Goal: Task Accomplishment & Management: Manage account settings

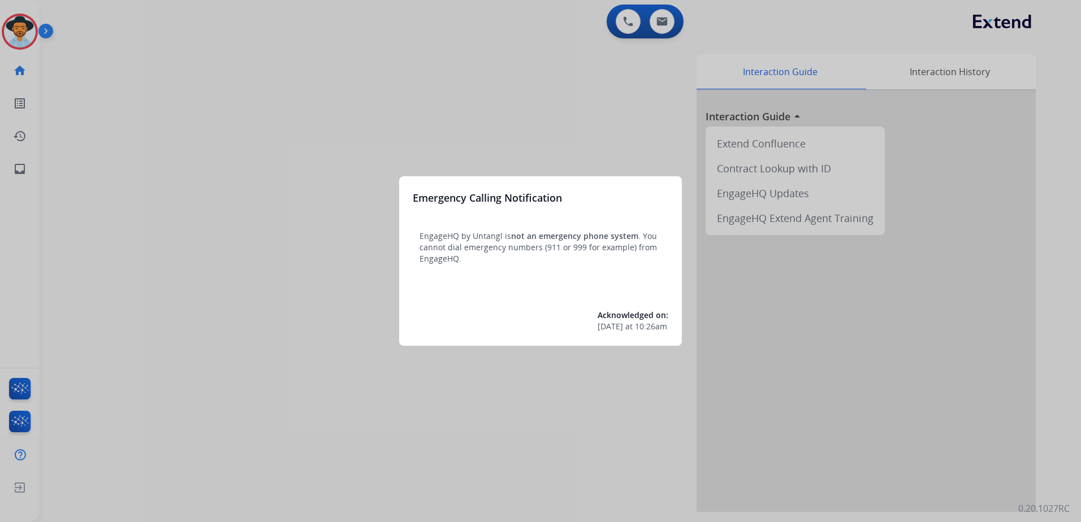
click at [92, 257] on div at bounding box center [540, 261] width 1081 height 522
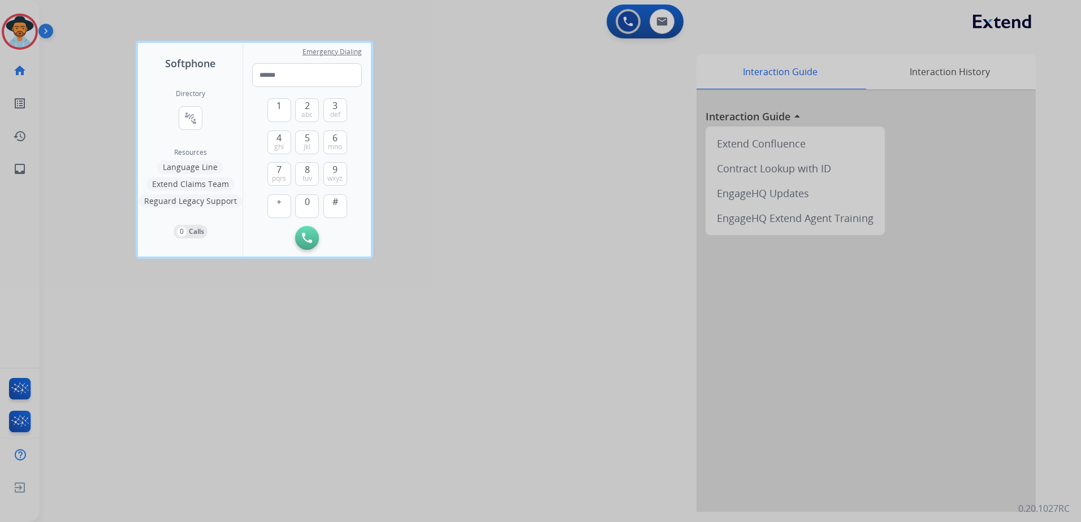
click at [158, 297] on div at bounding box center [540, 261] width 1081 height 522
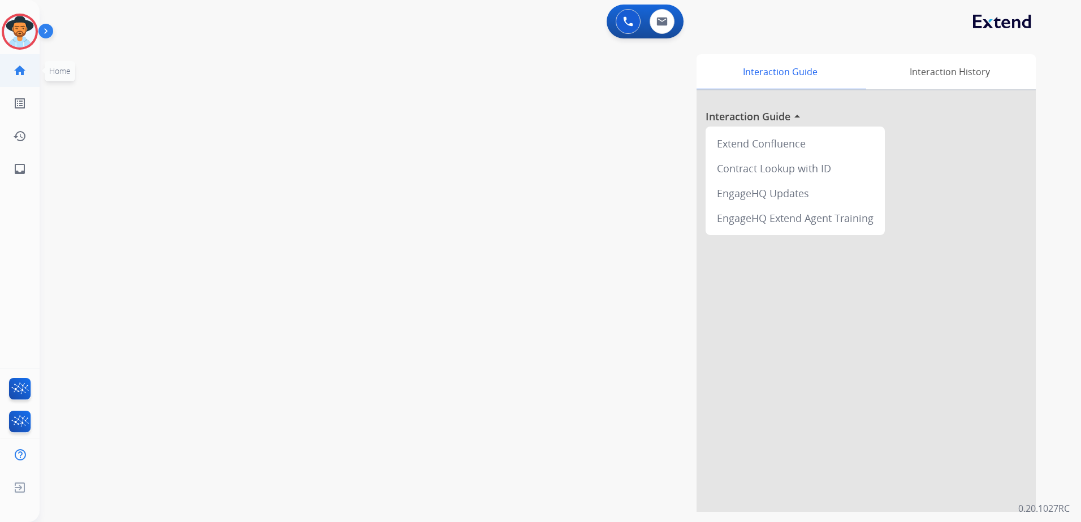
click at [23, 56] on link "home Home" at bounding box center [20, 71] width 32 height 32
click at [15, 30] on img at bounding box center [20, 32] width 32 height 32
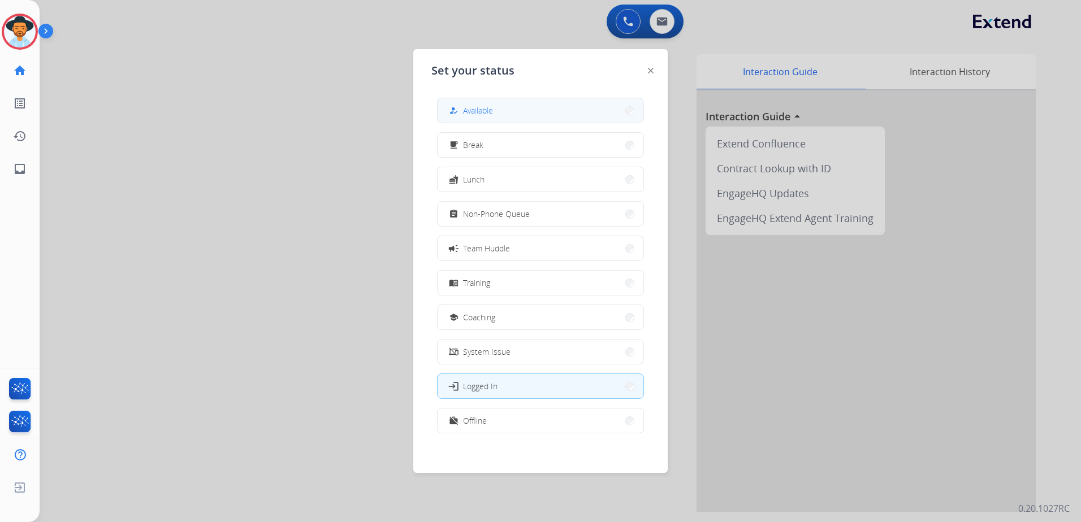
click at [615, 104] on button "how_to_reg Available" at bounding box center [541, 110] width 206 height 24
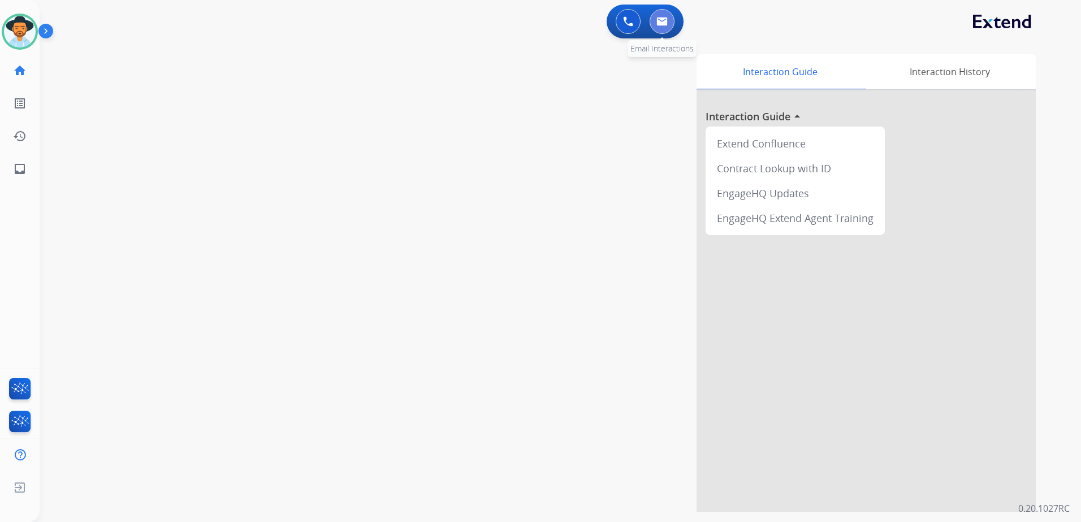
click at [673, 17] on button at bounding box center [662, 21] width 25 height 25
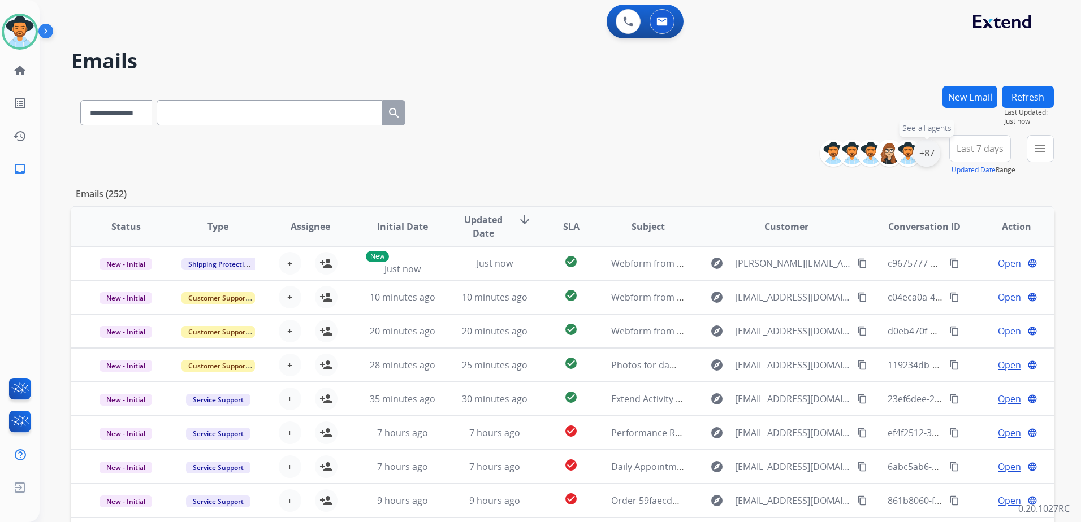
click at [926, 155] on div "+87" at bounding box center [926, 153] width 27 height 27
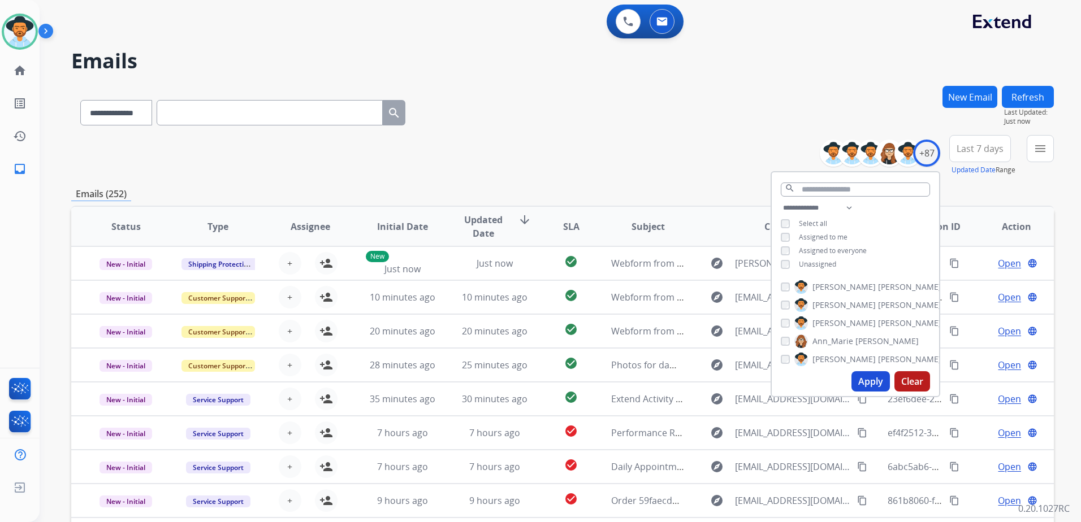
click at [803, 264] on span "Unassigned" at bounding box center [817, 265] width 37 height 10
click at [871, 382] on button "Apply" at bounding box center [871, 381] width 38 height 20
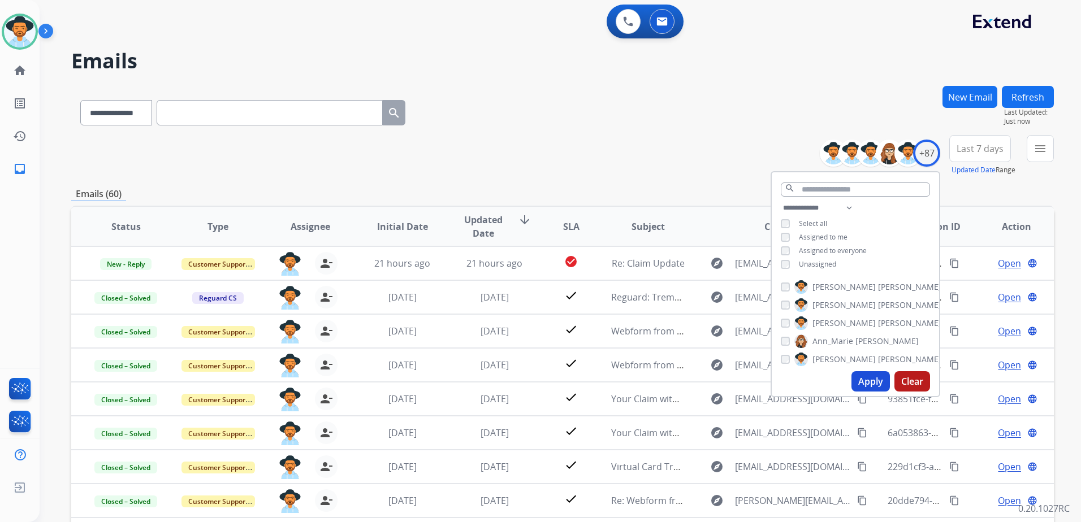
click at [702, 116] on div "**********" at bounding box center [562, 110] width 983 height 49
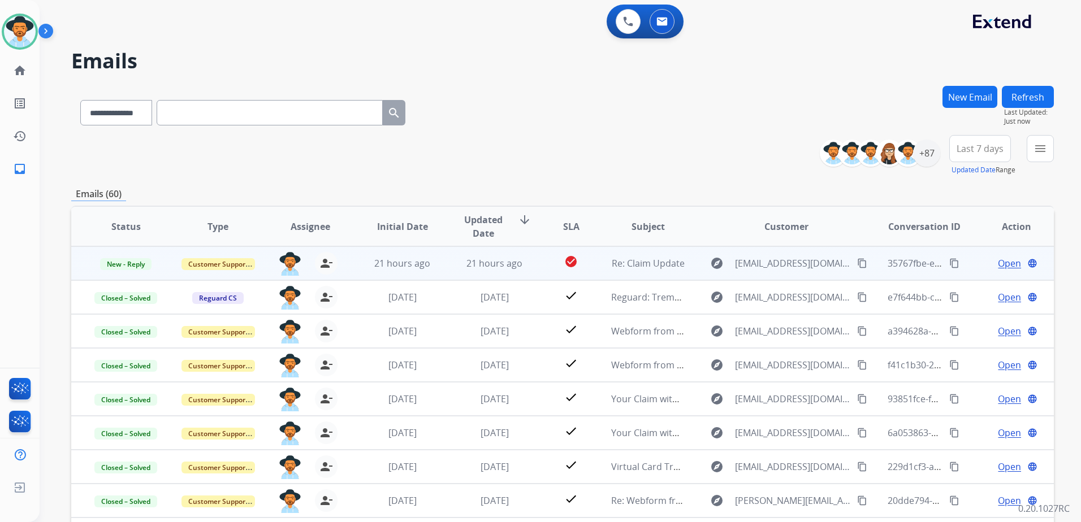
click at [980, 267] on div "Open language" at bounding box center [1017, 264] width 74 height 14
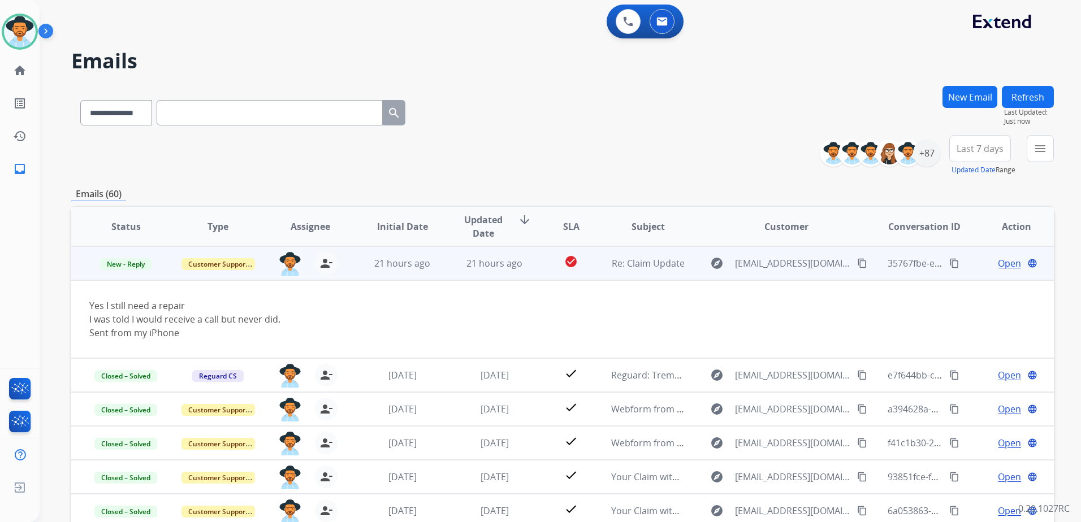
click at [1008, 262] on span "Open" at bounding box center [1009, 264] width 23 height 14
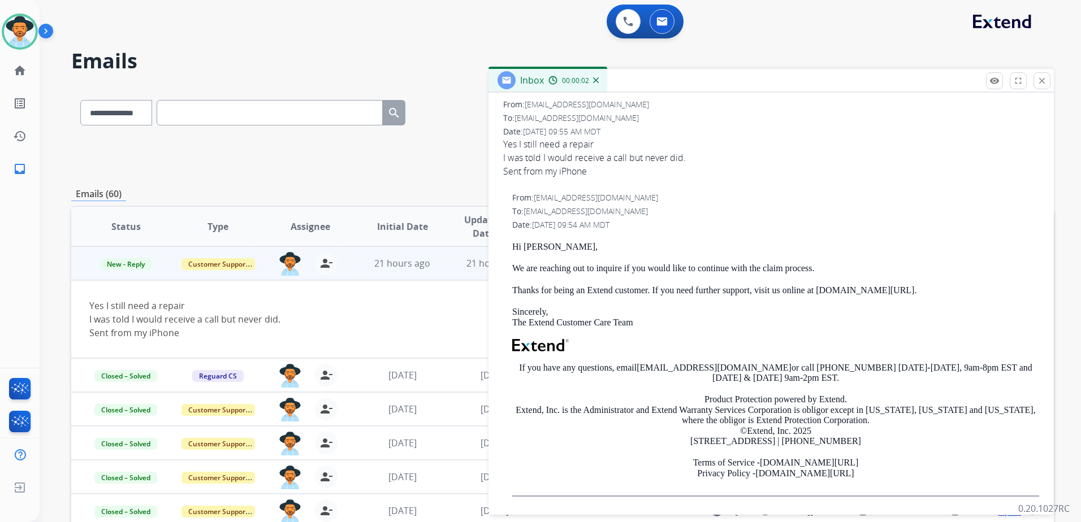
scroll to position [167, 0]
drag, startPoint x: 1043, startPoint y: 79, endPoint x: 1032, endPoint y: 85, distance: 12.4
click at [1043, 79] on mat-icon "close" at bounding box center [1042, 81] width 10 height 10
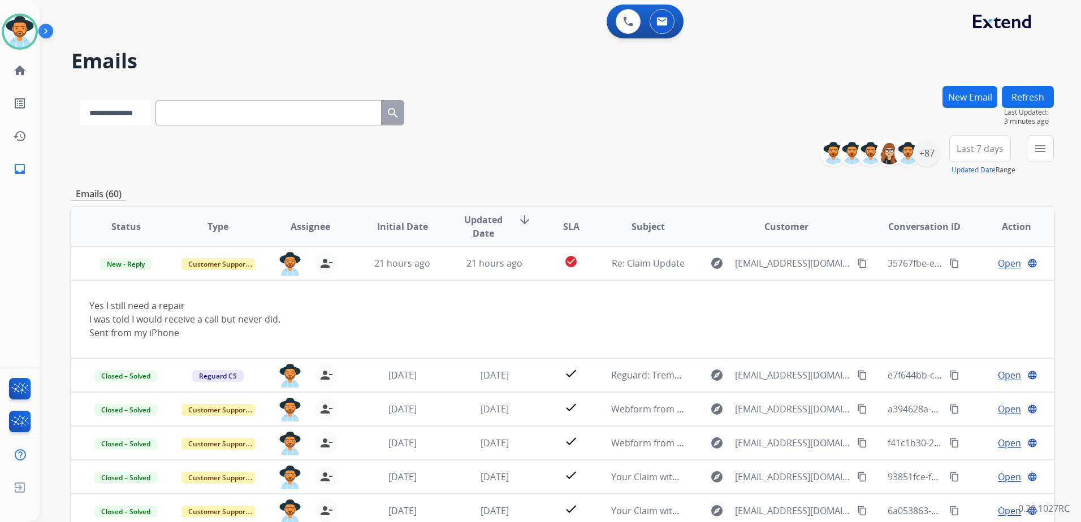
click at [135, 103] on select "**********" at bounding box center [115, 112] width 71 height 25
select select "**********"
click at [80, 100] on select "**********" at bounding box center [115, 112] width 71 height 25
paste input "**********"
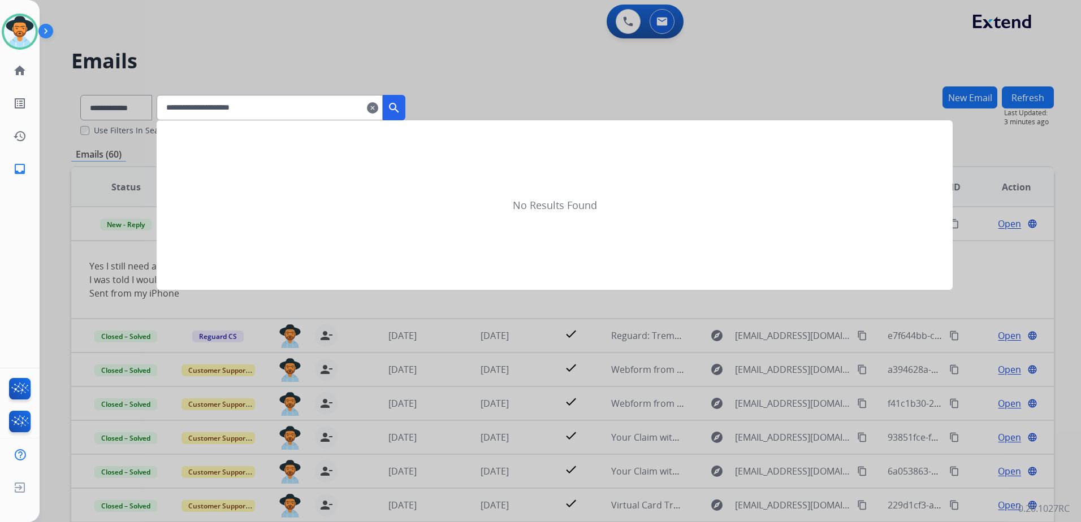
type input "**********"
click at [405, 111] on button "search" at bounding box center [394, 107] width 23 height 25
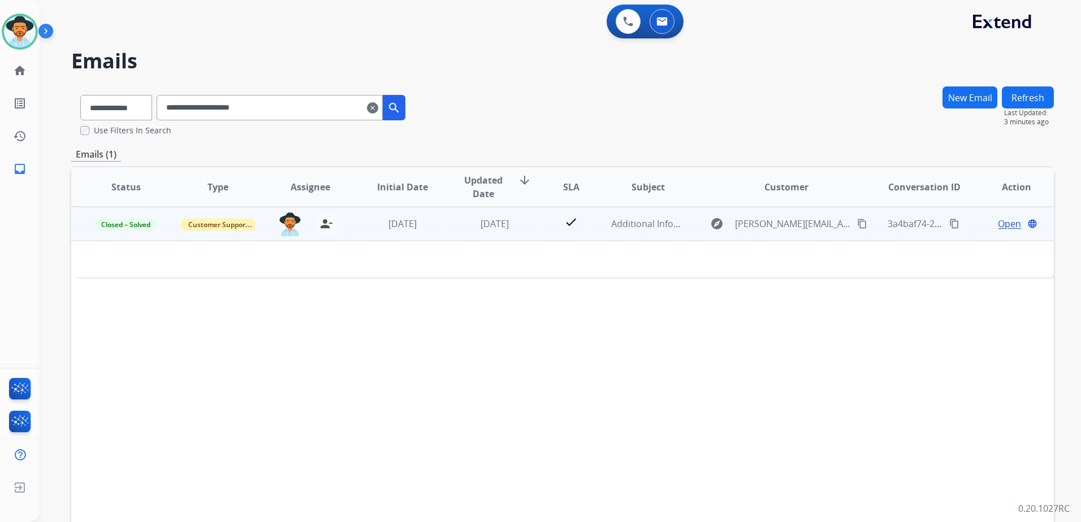
click at [967, 221] on td "Open language" at bounding box center [1008, 224] width 92 height 34
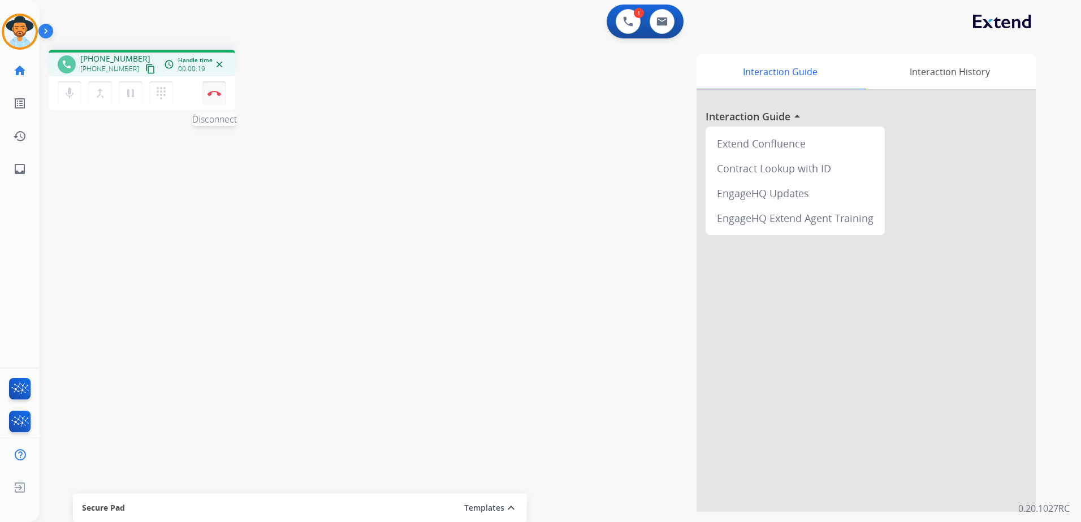
click at [218, 92] on img at bounding box center [215, 93] width 14 height 6
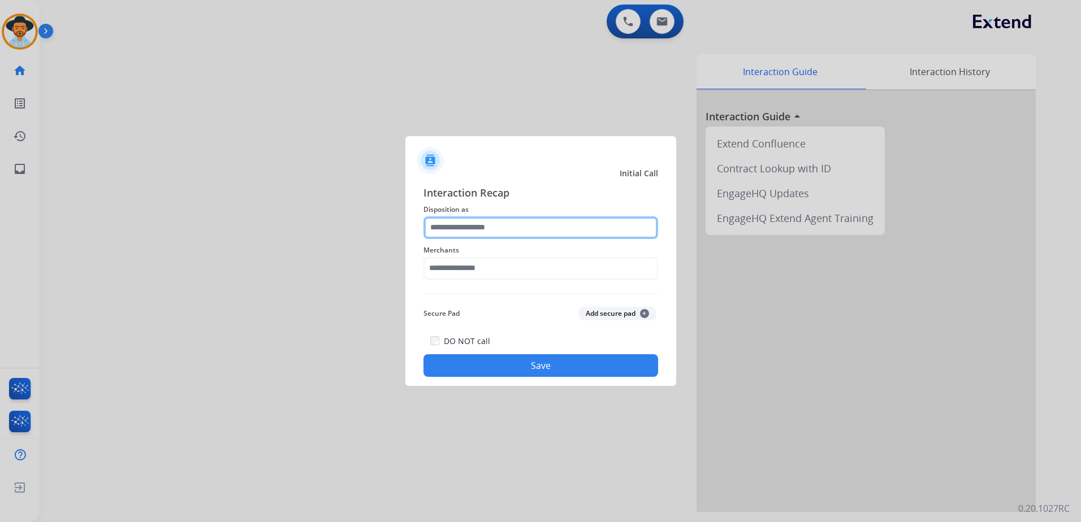
click at [503, 232] on input "text" at bounding box center [540, 228] width 235 height 23
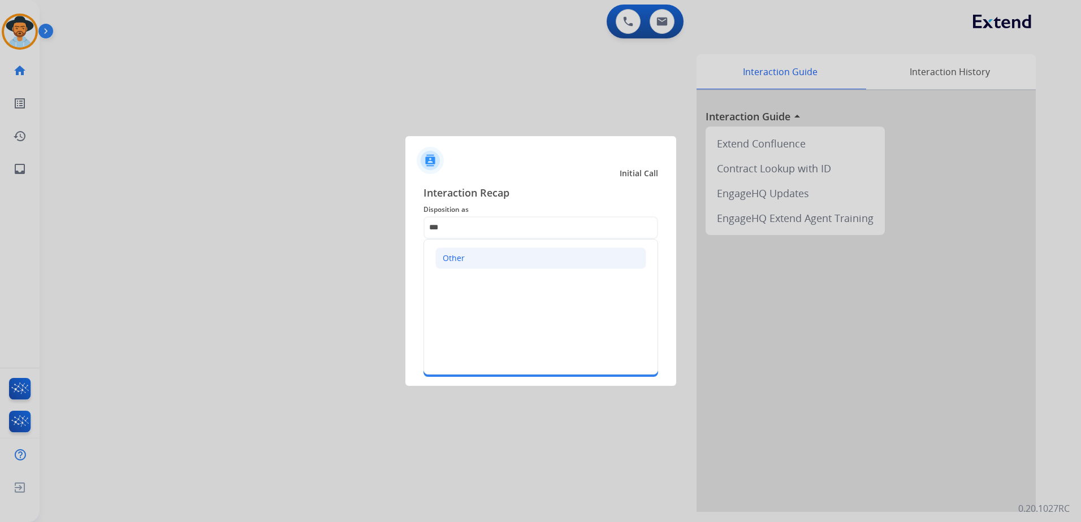
click at [496, 266] on li "Other" at bounding box center [540, 258] width 211 height 21
type input "*****"
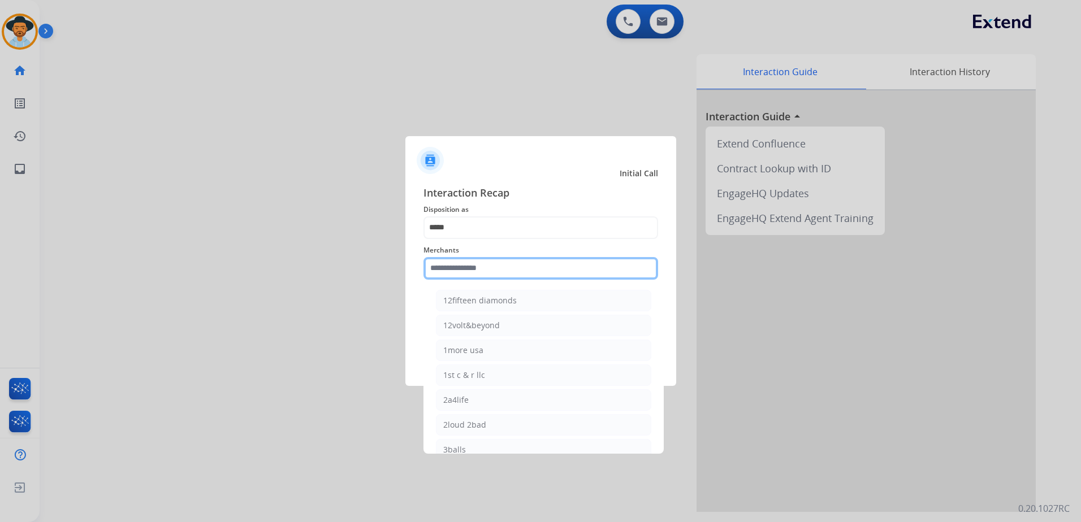
click at [492, 268] on input "text" at bounding box center [540, 268] width 235 height 23
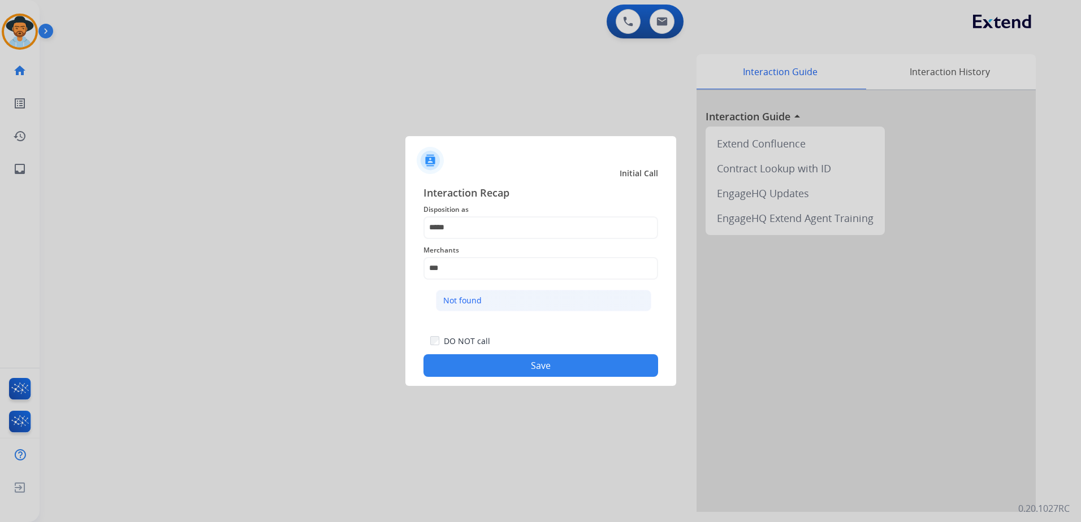
click at [511, 292] on ul "Not found" at bounding box center [544, 303] width 222 height 38
click at [508, 306] on li "Not found" at bounding box center [543, 300] width 215 height 21
type input "*********"
click at [533, 375] on button "Save" at bounding box center [540, 366] width 235 height 23
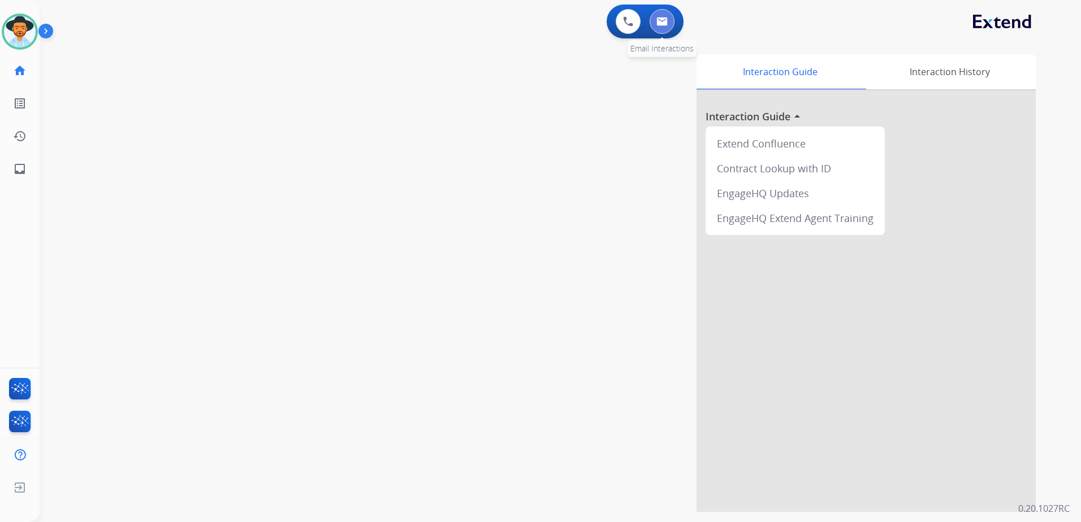
click at [668, 19] on button at bounding box center [662, 21] width 25 height 25
select select "**********"
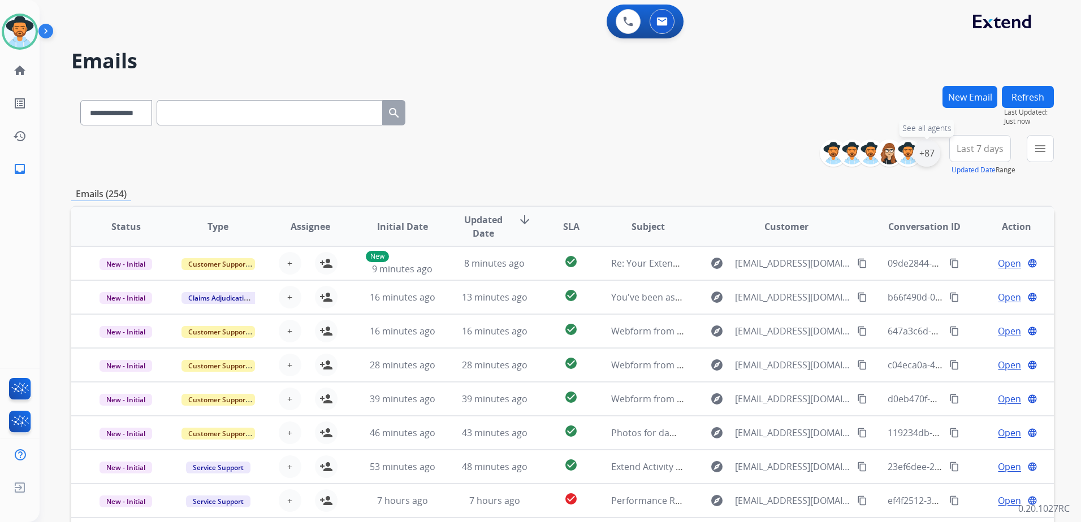
click at [924, 155] on div "+87" at bounding box center [926, 153] width 27 height 27
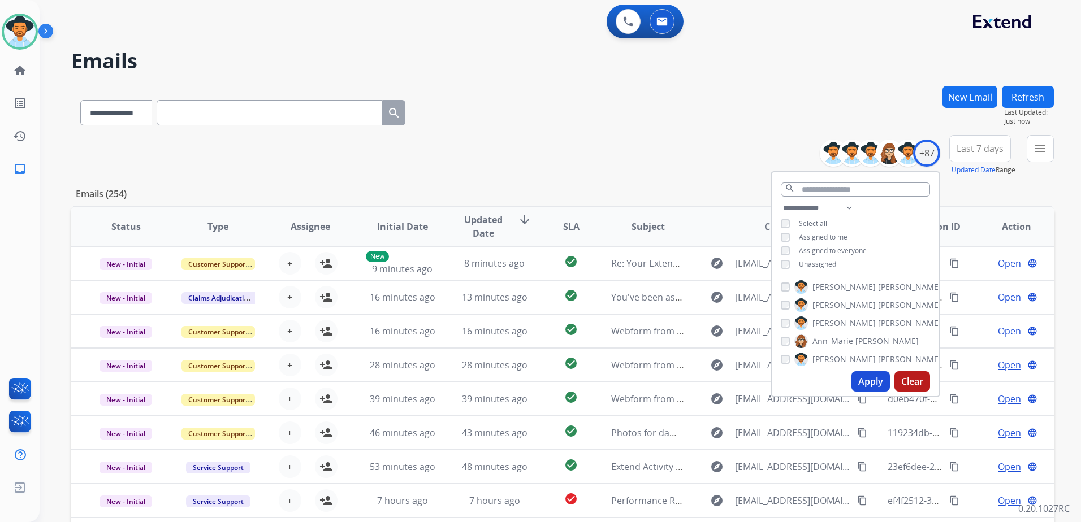
click at [814, 264] on span "Unassigned" at bounding box center [817, 265] width 37 height 10
click at [877, 378] on button "Apply" at bounding box center [871, 381] width 38 height 20
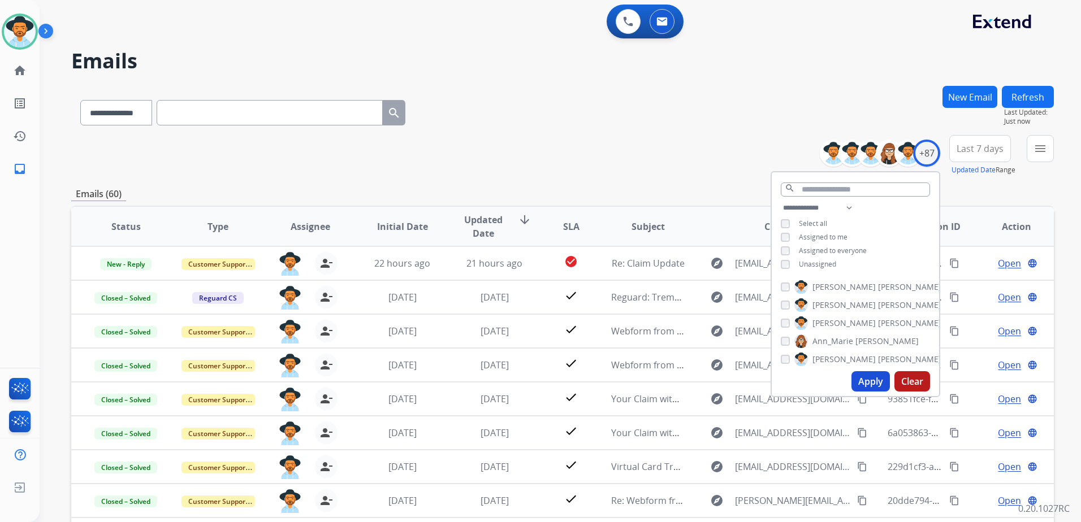
click at [662, 174] on div "**********" at bounding box center [562, 155] width 983 height 41
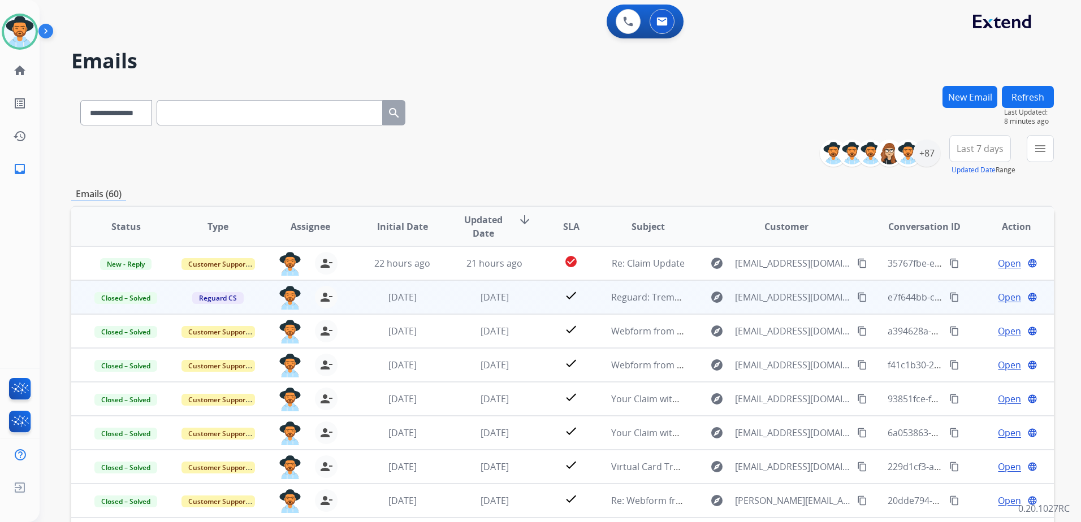
click at [962, 301] on td "Open language" at bounding box center [1008, 297] width 92 height 34
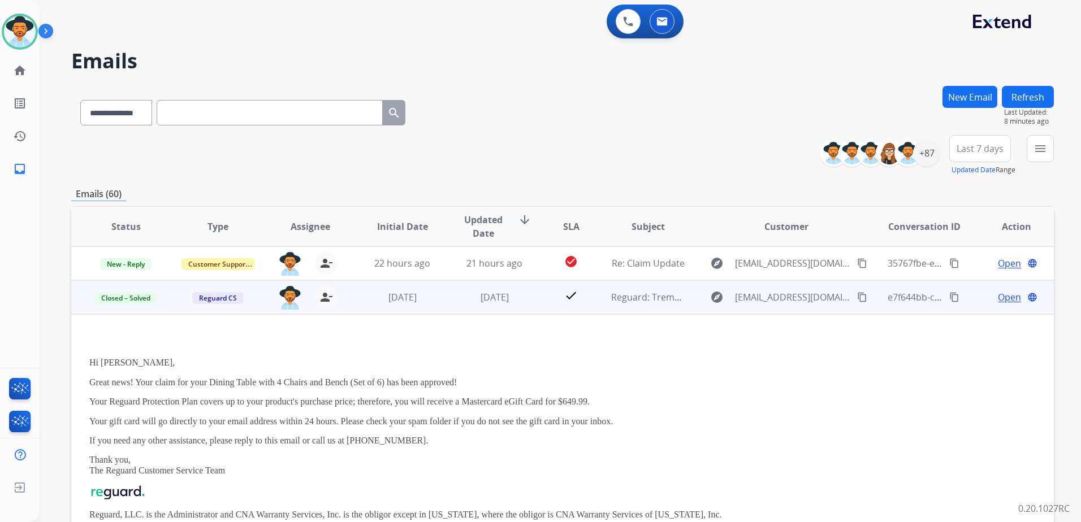
scroll to position [34, 0]
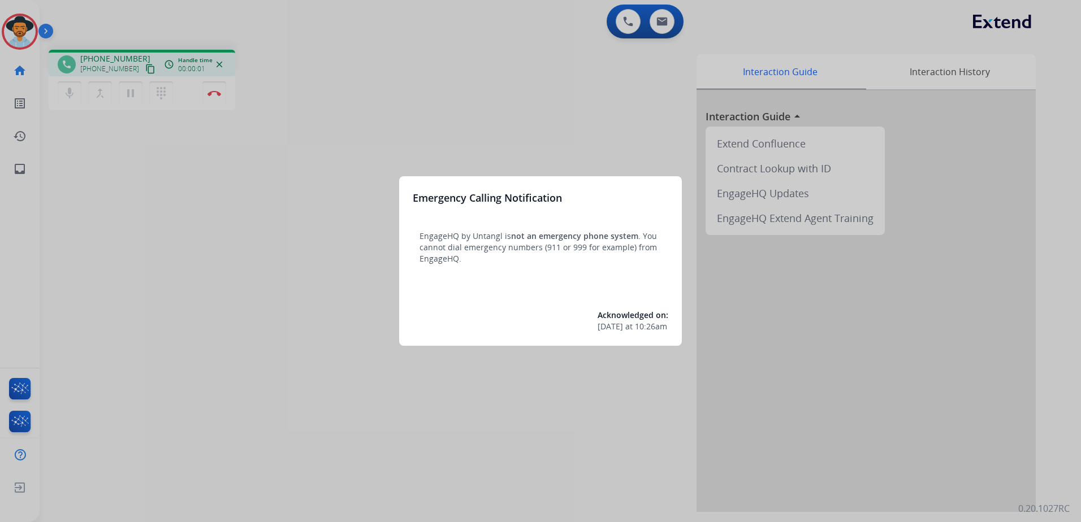
click at [311, 110] on div at bounding box center [540, 261] width 1081 height 522
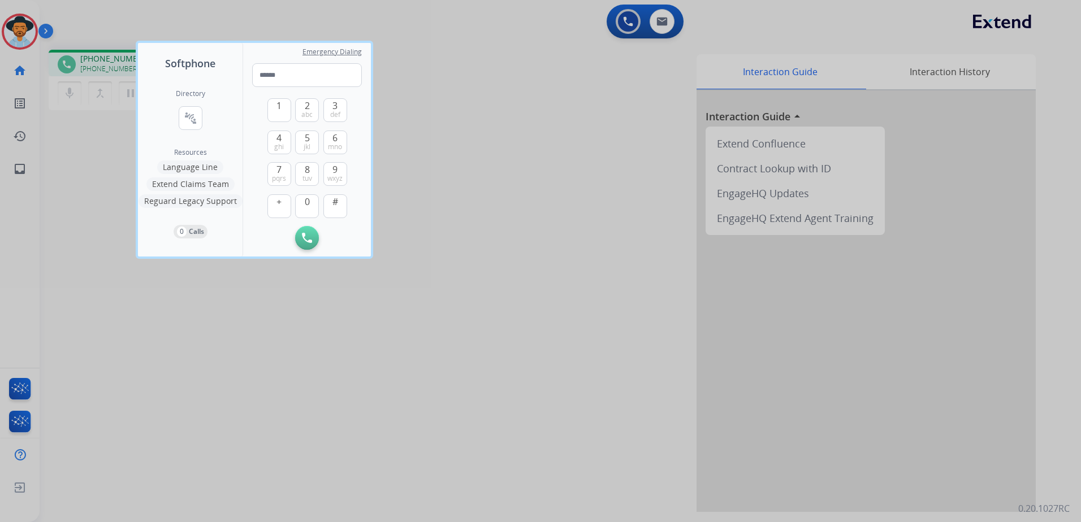
click at [450, 78] on div at bounding box center [540, 261] width 1081 height 522
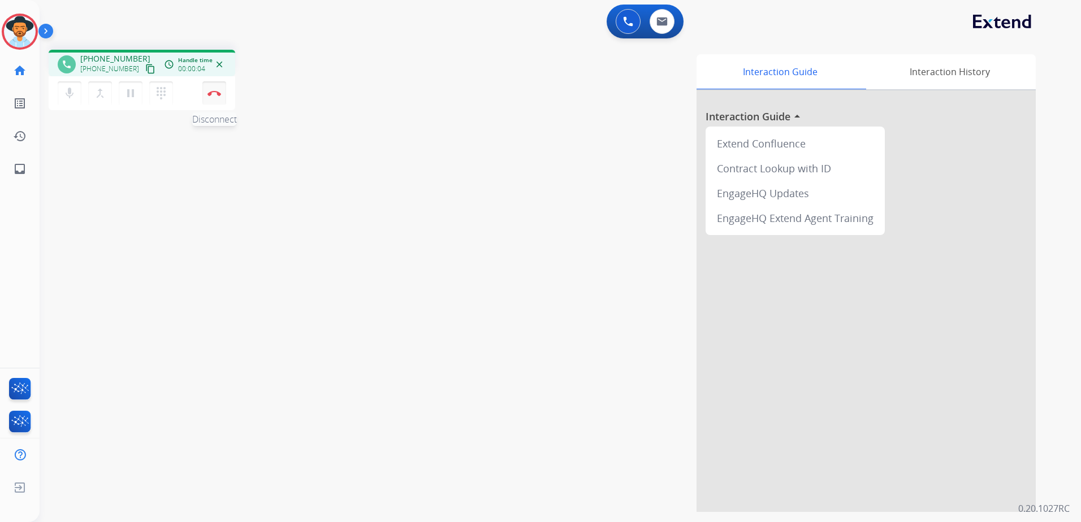
click at [218, 90] on button "Disconnect" at bounding box center [214, 93] width 24 height 24
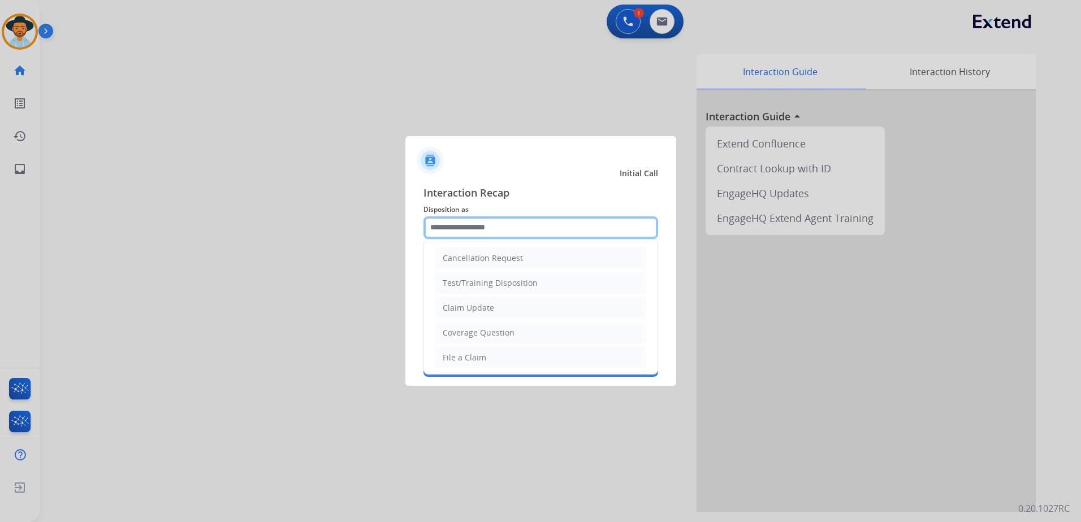
click at [560, 236] on input "text" at bounding box center [540, 228] width 235 height 23
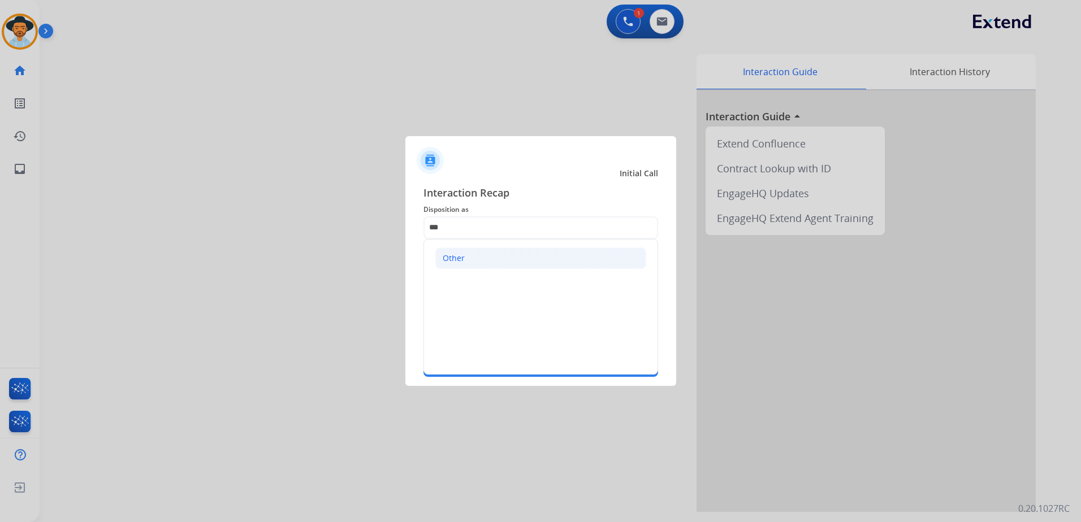
click at [496, 262] on li "Other" at bounding box center [540, 258] width 211 height 21
type input "*****"
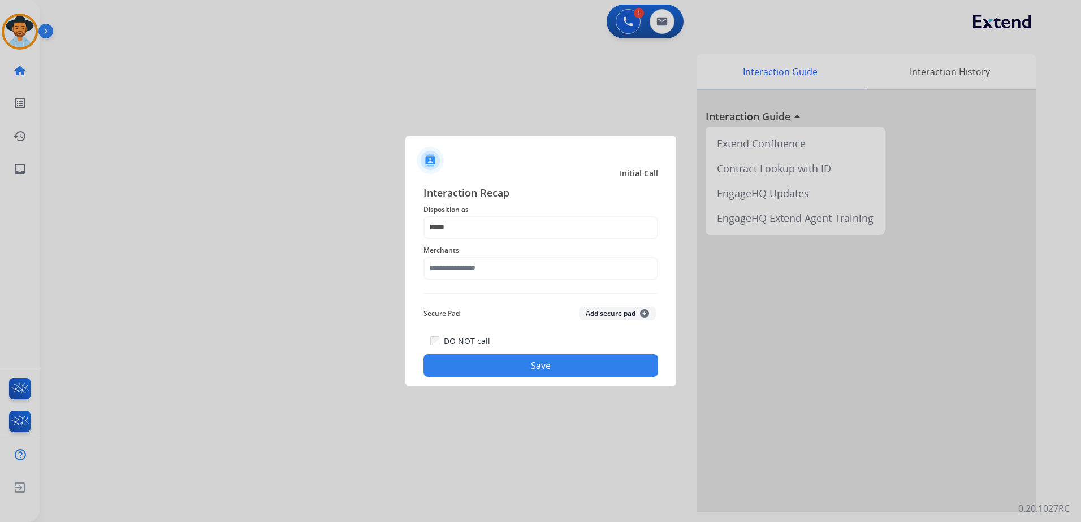
click at [487, 281] on div "Merchants" at bounding box center [540, 261] width 235 height 45
click at [487, 275] on input "text" at bounding box center [540, 268] width 235 height 23
click at [491, 308] on li "Not found" at bounding box center [543, 300] width 215 height 21
type input "*********"
click at [551, 366] on button "Save" at bounding box center [540, 366] width 235 height 23
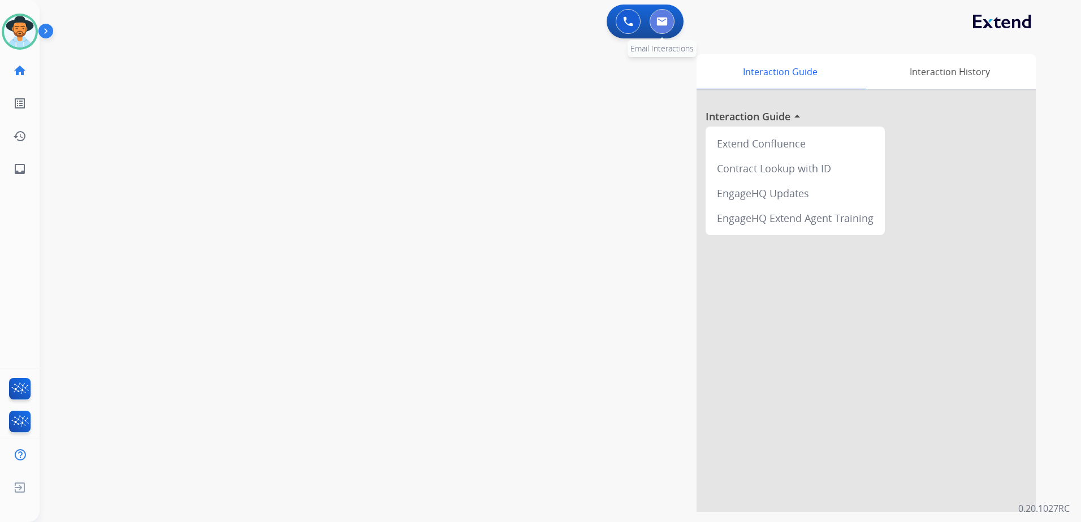
click at [667, 32] on button at bounding box center [662, 21] width 25 height 25
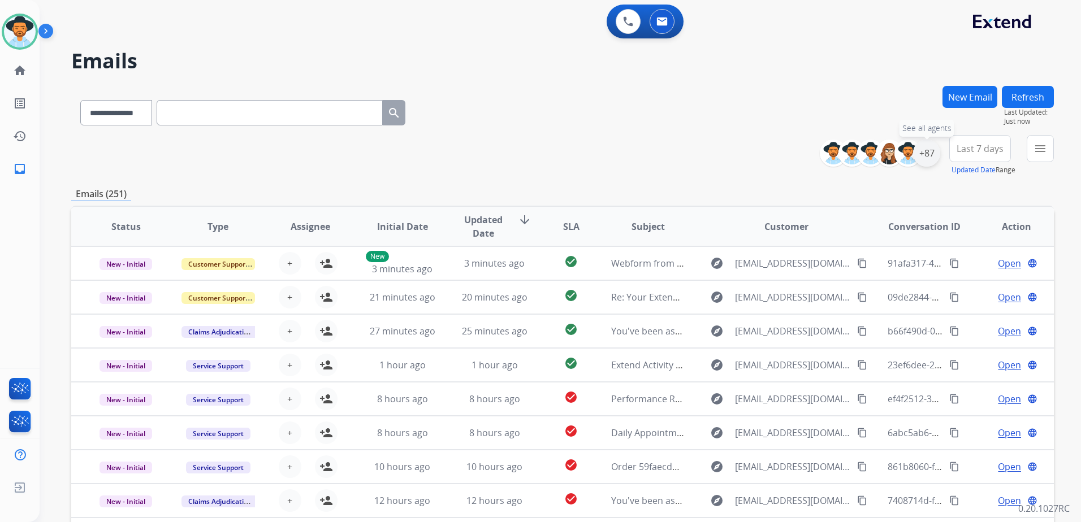
click at [938, 157] on div "+87" at bounding box center [926, 153] width 27 height 27
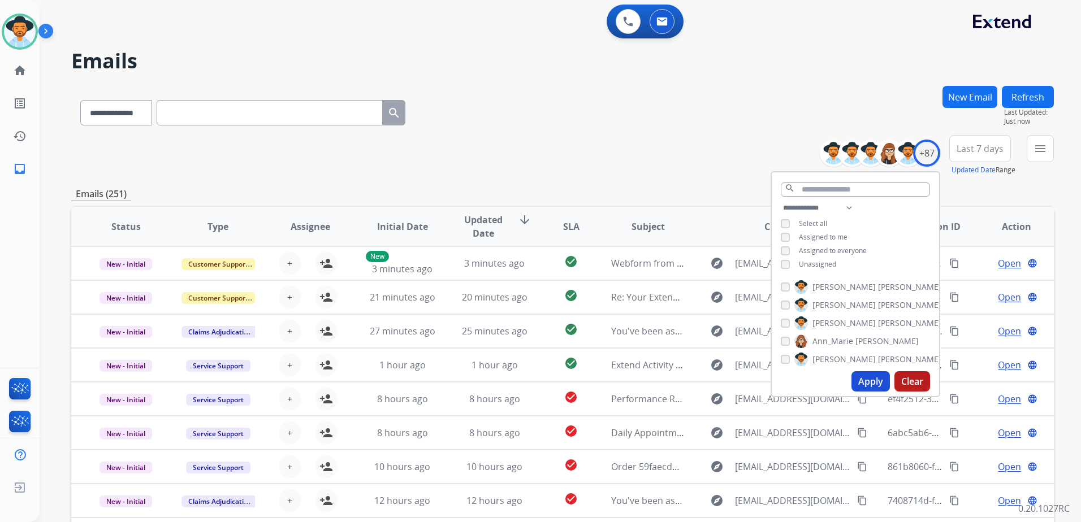
click at [813, 264] on span "Unassigned" at bounding box center [817, 265] width 37 height 10
click at [872, 375] on button "Apply" at bounding box center [871, 381] width 38 height 20
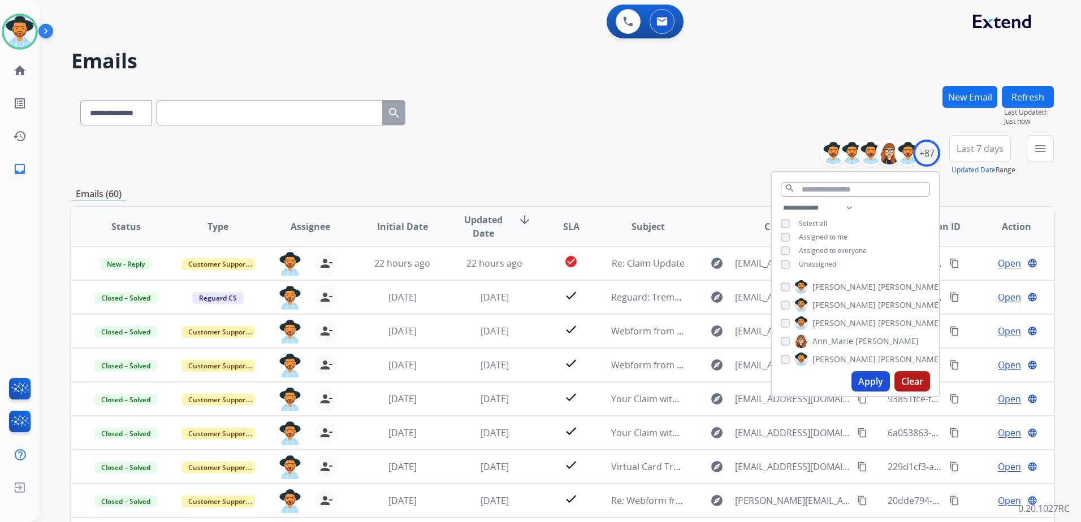
click at [724, 146] on div "**********" at bounding box center [562, 155] width 983 height 41
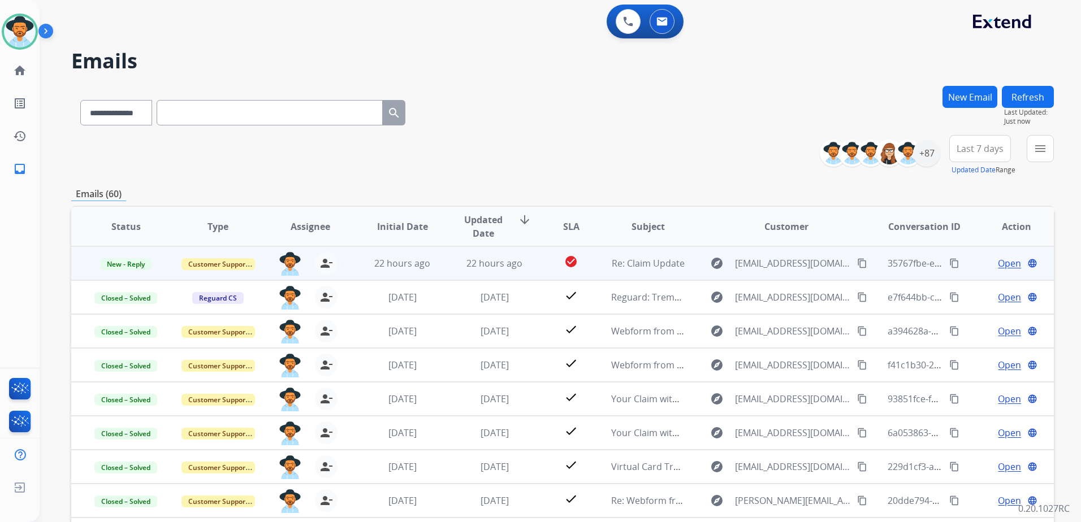
click at [974, 270] on td "Open language" at bounding box center [1008, 264] width 92 height 34
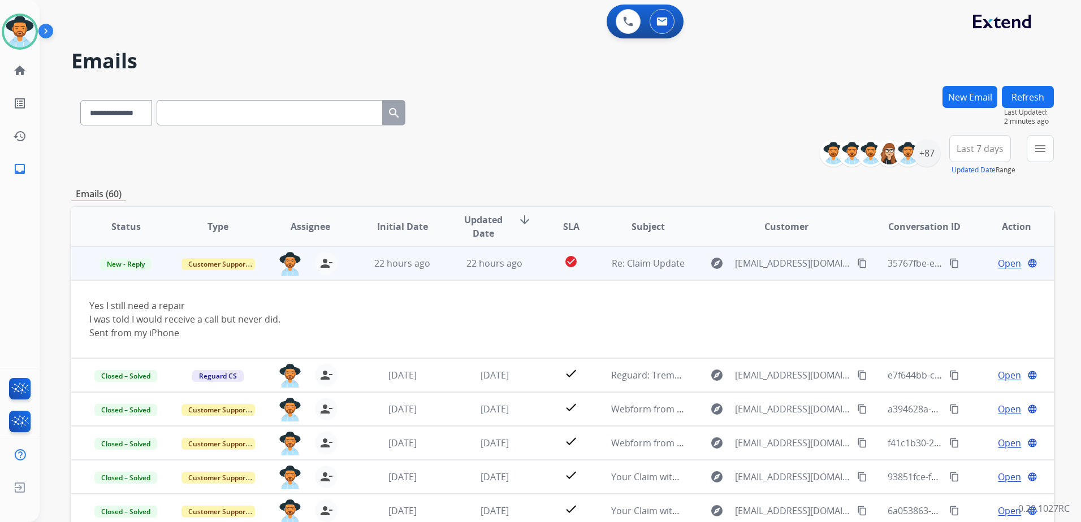
click at [857, 264] on mat-icon "content_copy" at bounding box center [862, 263] width 10 height 10
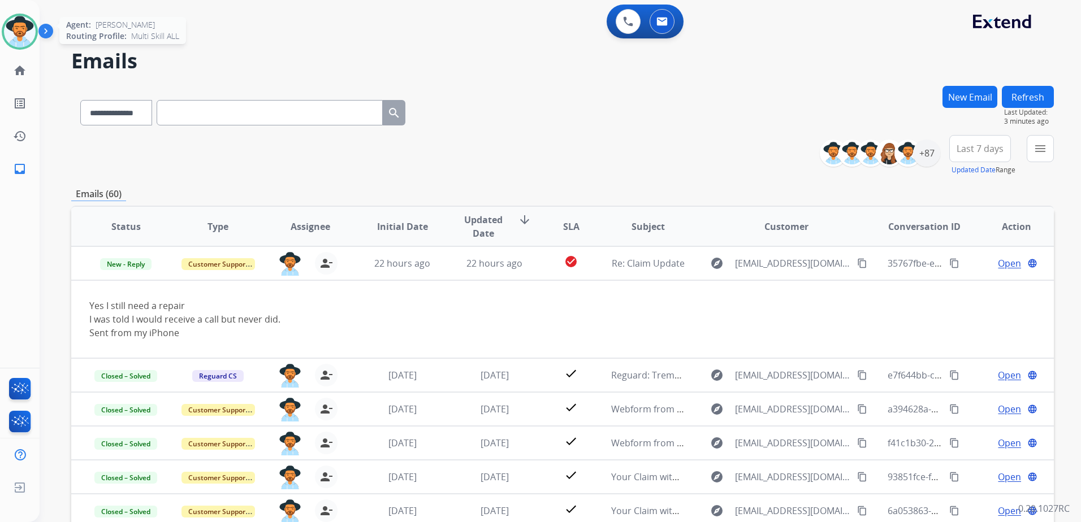
click at [18, 28] on img at bounding box center [20, 32] width 32 height 32
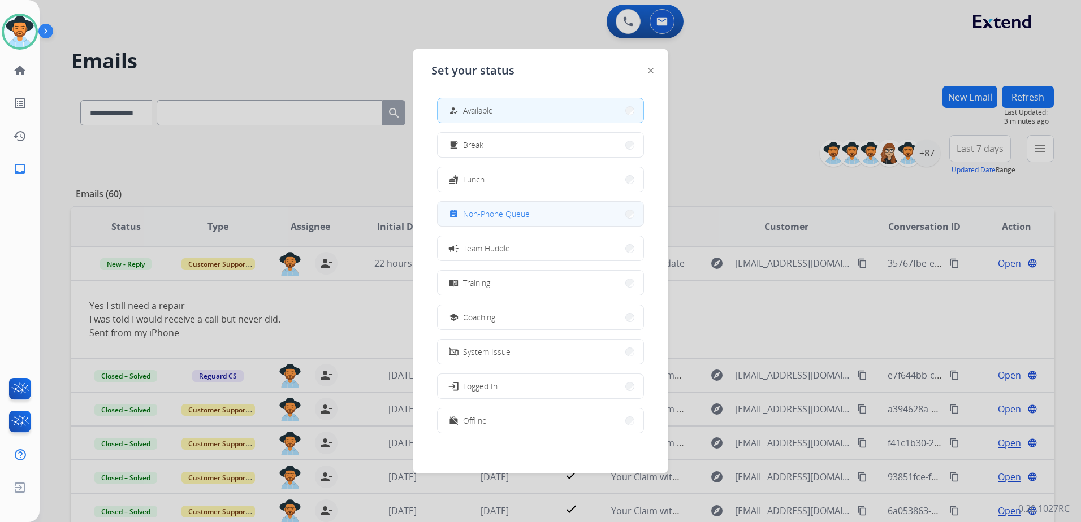
click at [554, 218] on button "assignment Non-Phone Queue" at bounding box center [541, 214] width 206 height 24
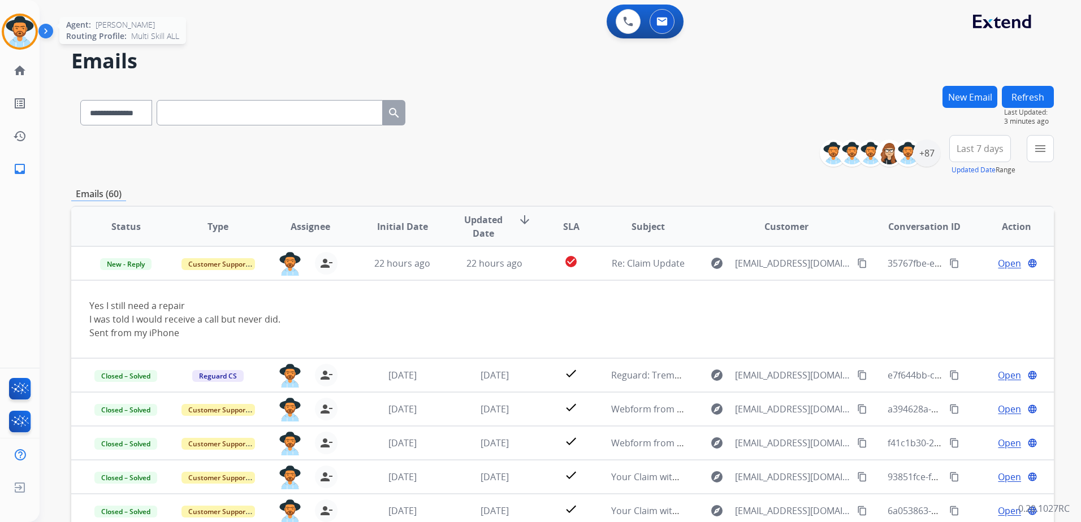
click at [16, 16] on img at bounding box center [20, 32] width 32 height 32
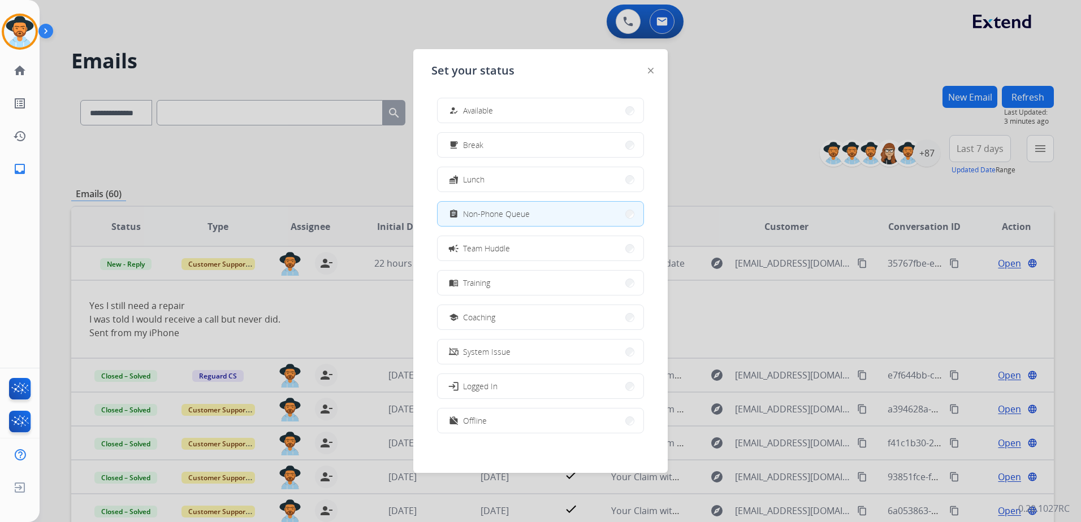
click at [487, 95] on div "how_to_reg Available free_breakfast Break fastfood Lunch assignment Non-Phone Q…" at bounding box center [540, 267] width 218 height 356
click at [496, 101] on button "how_to_reg Available" at bounding box center [541, 110] width 206 height 24
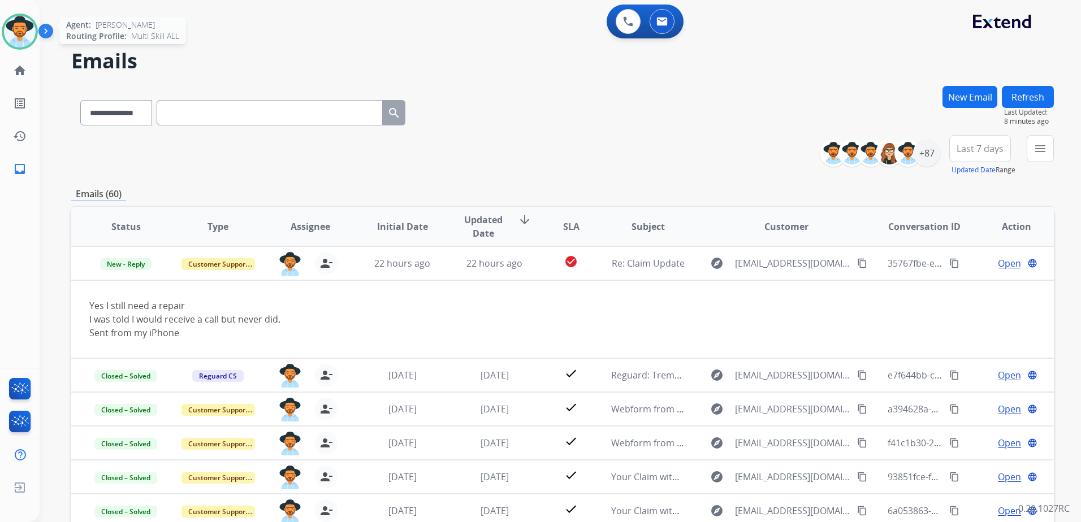
click at [16, 31] on img at bounding box center [20, 32] width 32 height 32
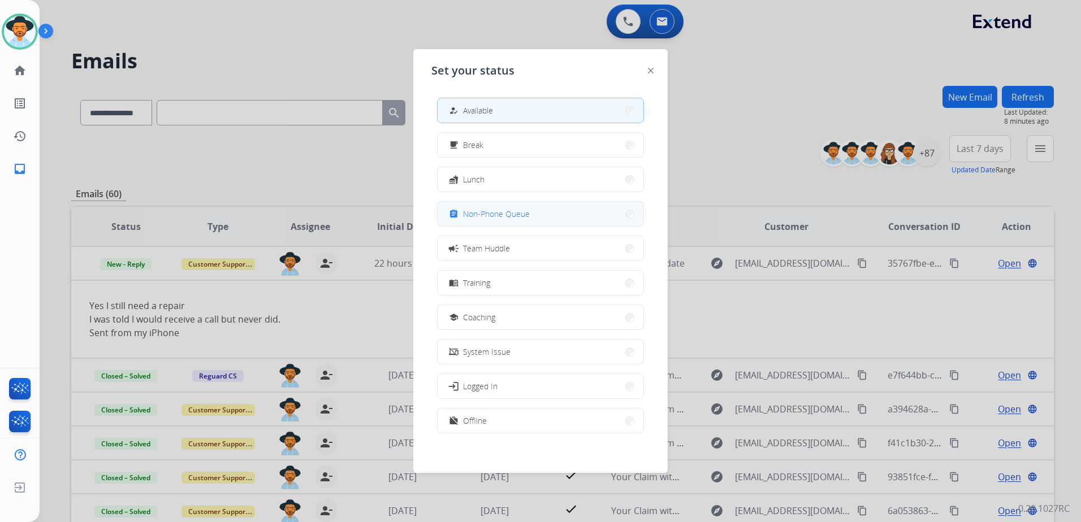
click at [544, 205] on button "assignment Non-Phone Queue" at bounding box center [541, 214] width 206 height 24
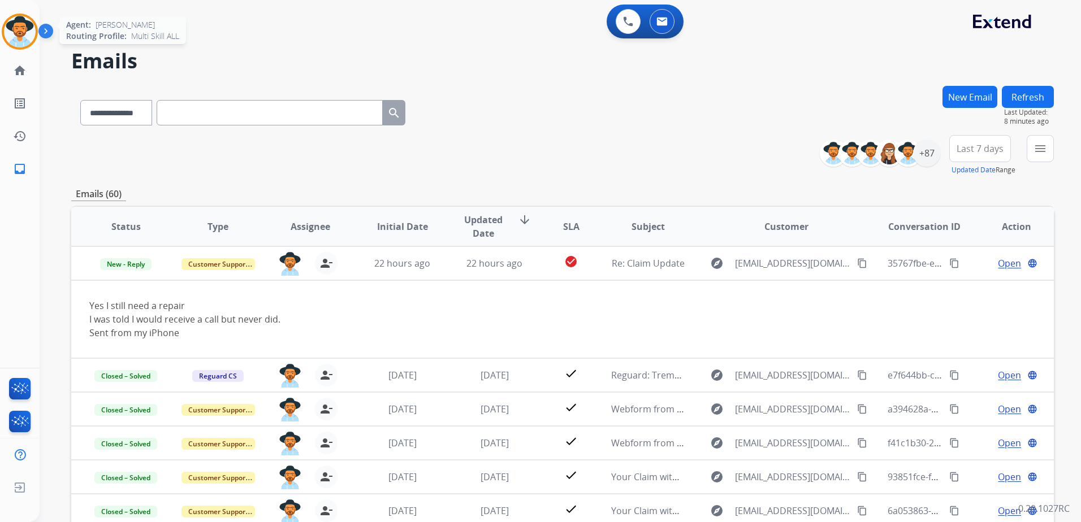
click at [7, 20] on div at bounding box center [20, 32] width 36 height 36
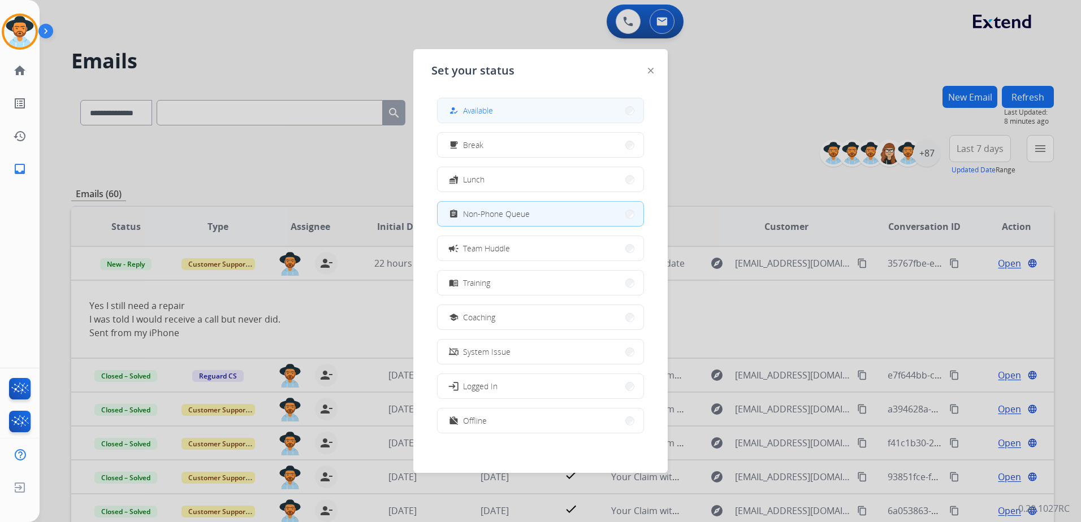
click at [487, 103] on button "how_to_reg Available" at bounding box center [541, 110] width 206 height 24
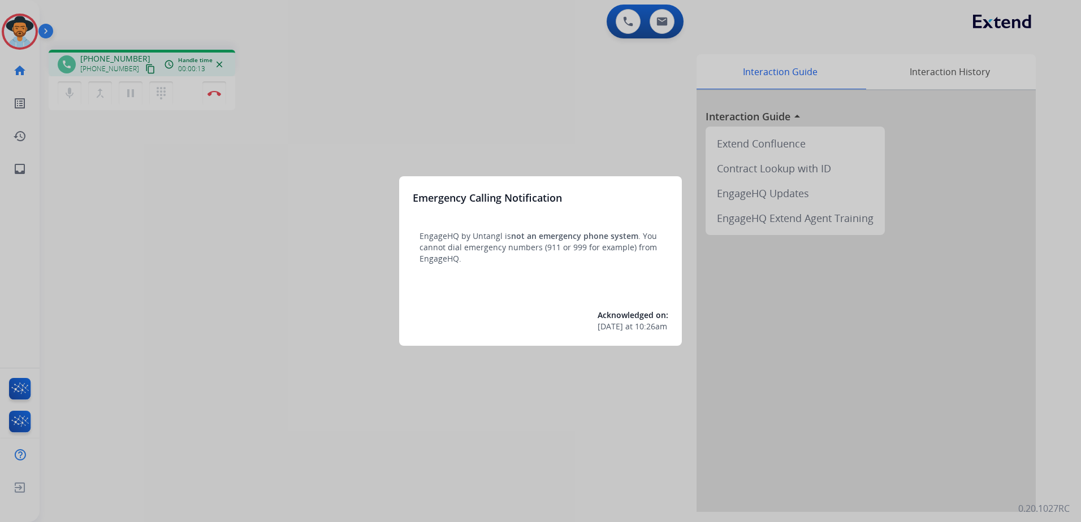
click at [600, 144] on div at bounding box center [540, 261] width 1081 height 522
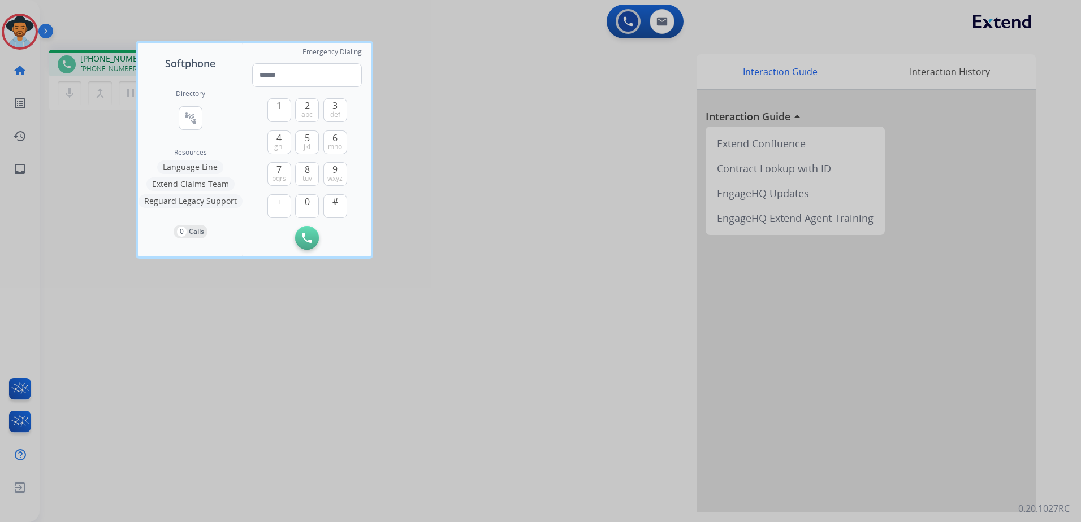
click at [620, 171] on div at bounding box center [540, 261] width 1081 height 522
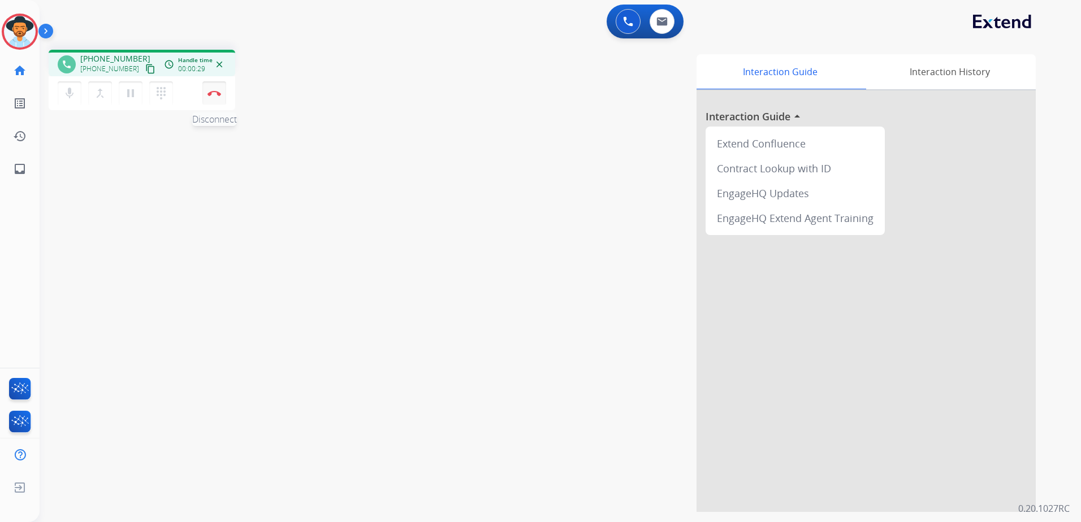
click at [214, 100] on button "Disconnect" at bounding box center [214, 93] width 24 height 24
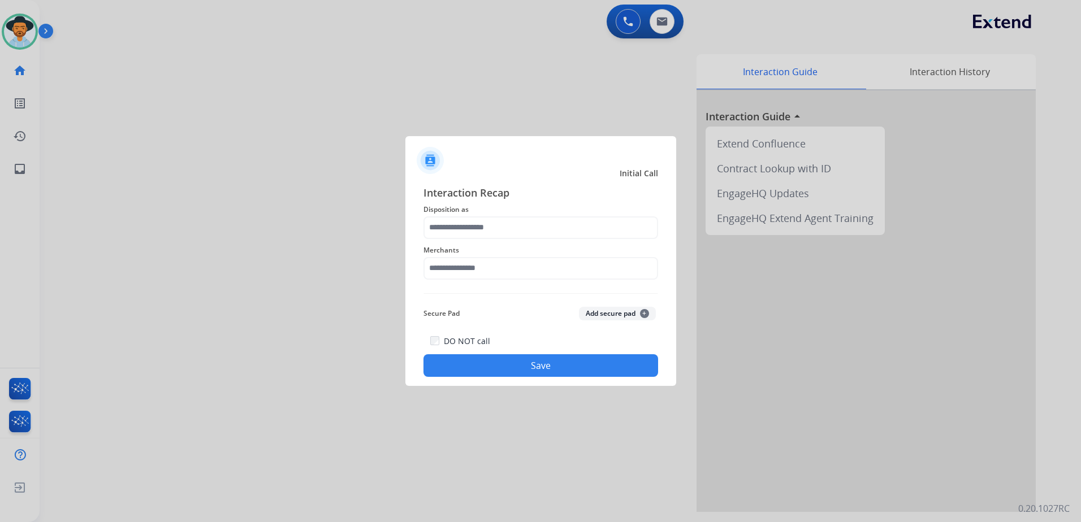
click at [567, 211] on span "Disposition as" at bounding box center [540, 210] width 235 height 14
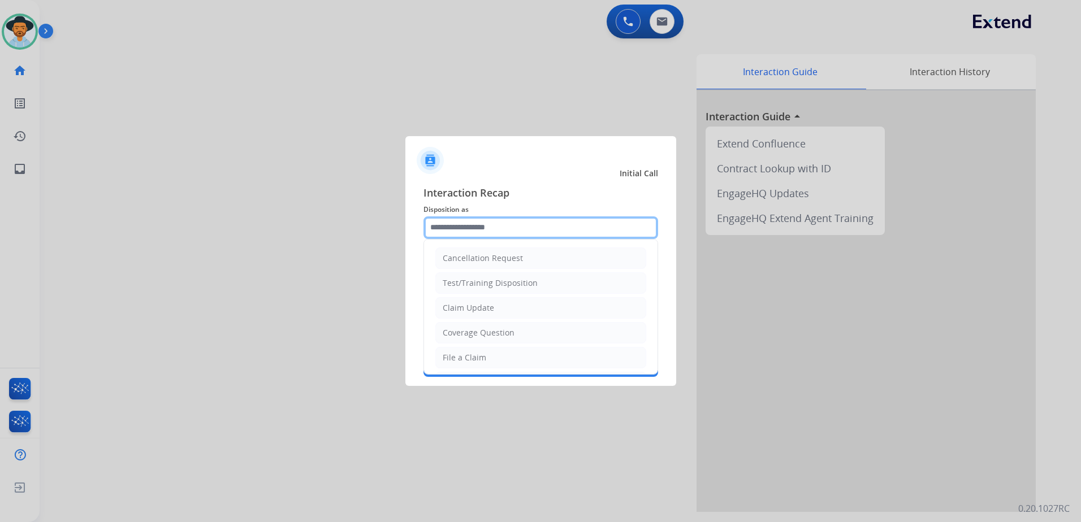
click at [585, 234] on input "text" at bounding box center [540, 228] width 235 height 23
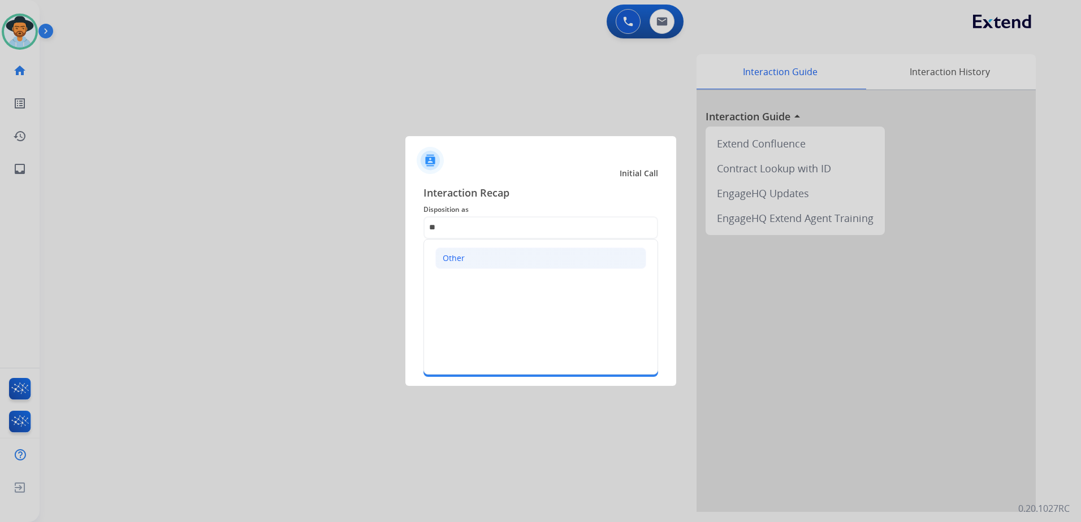
click at [514, 252] on li "Other" at bounding box center [540, 258] width 211 height 21
type input "*****"
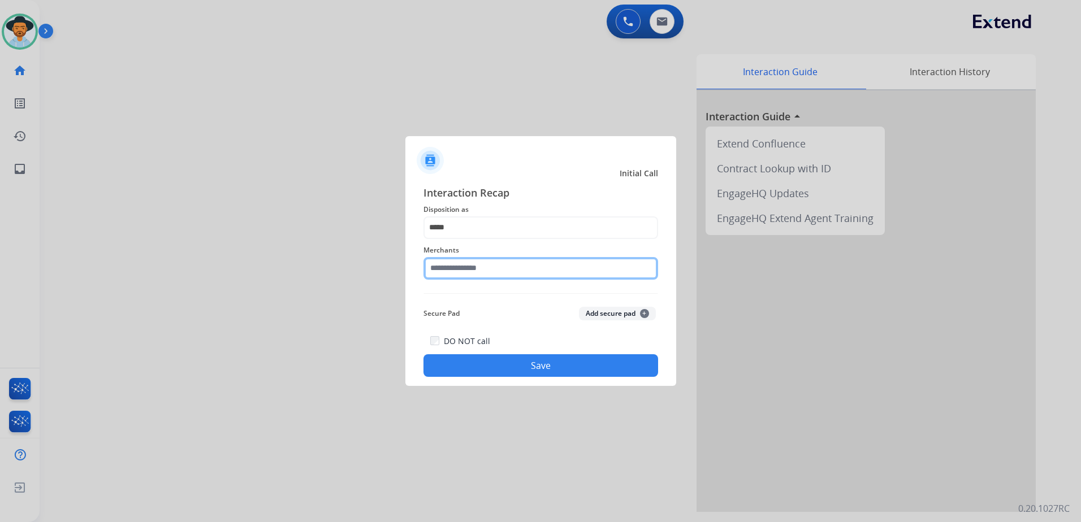
click at [492, 275] on input "text" at bounding box center [540, 268] width 235 height 23
drag, startPoint x: 474, startPoint y: 309, endPoint x: 509, endPoint y: 326, distance: 39.5
click at [474, 308] on li "Not found" at bounding box center [543, 300] width 215 height 21
type input "*********"
click at [582, 369] on button "Save" at bounding box center [540, 366] width 235 height 23
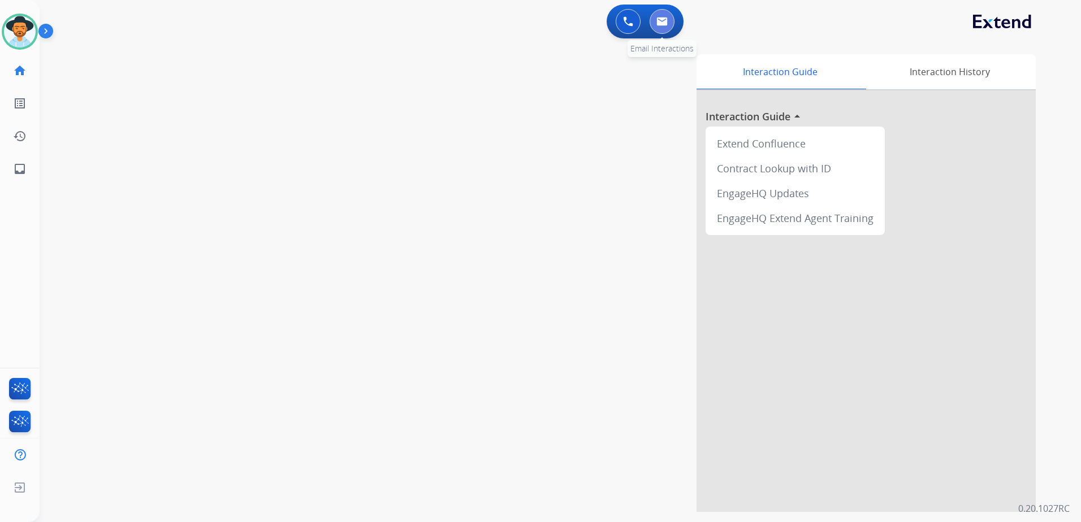
click at [661, 18] on img at bounding box center [661, 21] width 11 height 9
select select "**********"
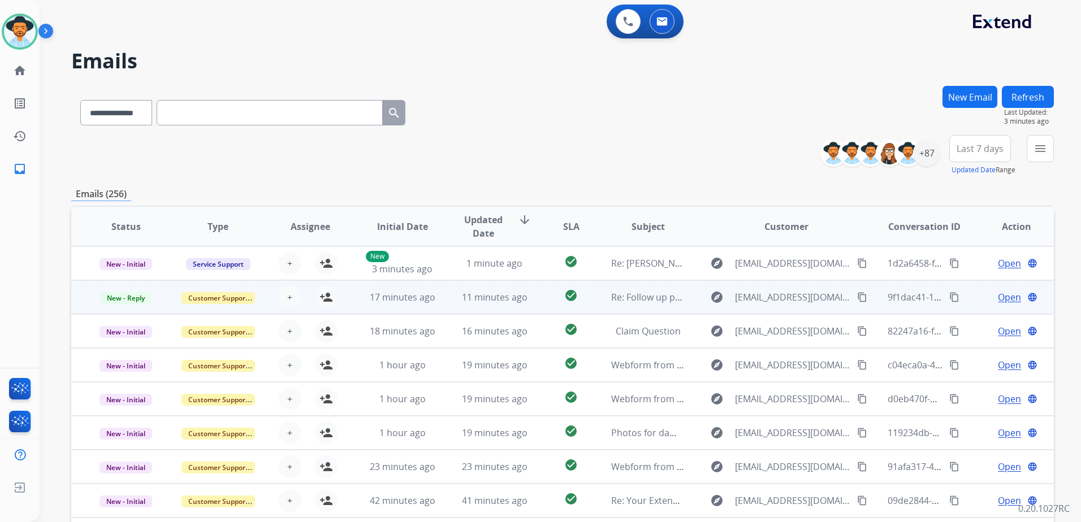
click at [980, 297] on div "Open language" at bounding box center [1017, 298] width 74 height 14
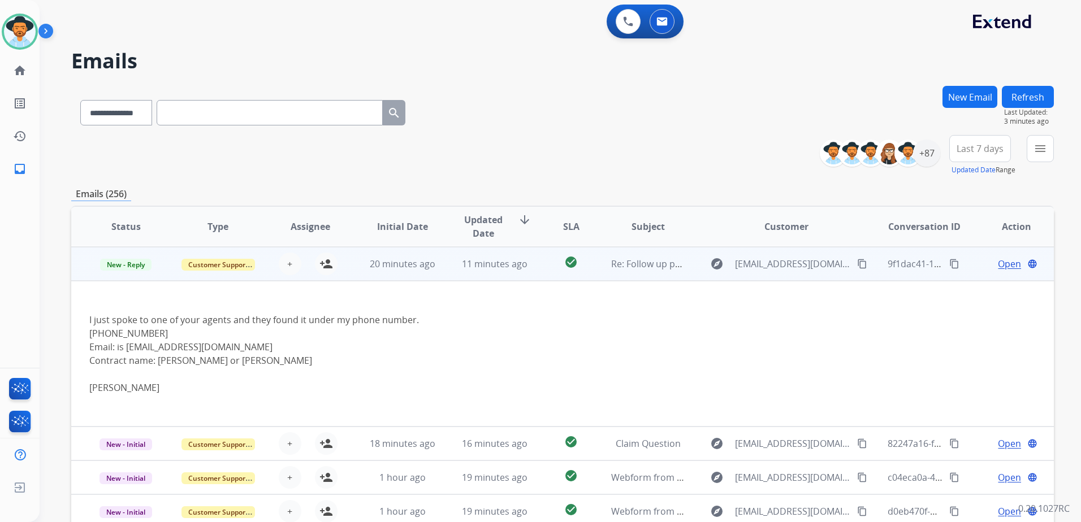
scroll to position [34, 0]
drag, startPoint x: 165, startPoint y: 332, endPoint x: 83, endPoint y: 339, distance: 81.7
click at [83, 339] on td "﻿ I just spoke to one of your agents and they found it under my phone number. 8…" at bounding box center [470, 353] width 798 height 146
copy div "805-857-6565"
click at [697, 267] on td "explore erikatidd@me.com content_copy" at bounding box center [777, 264] width 184 height 34
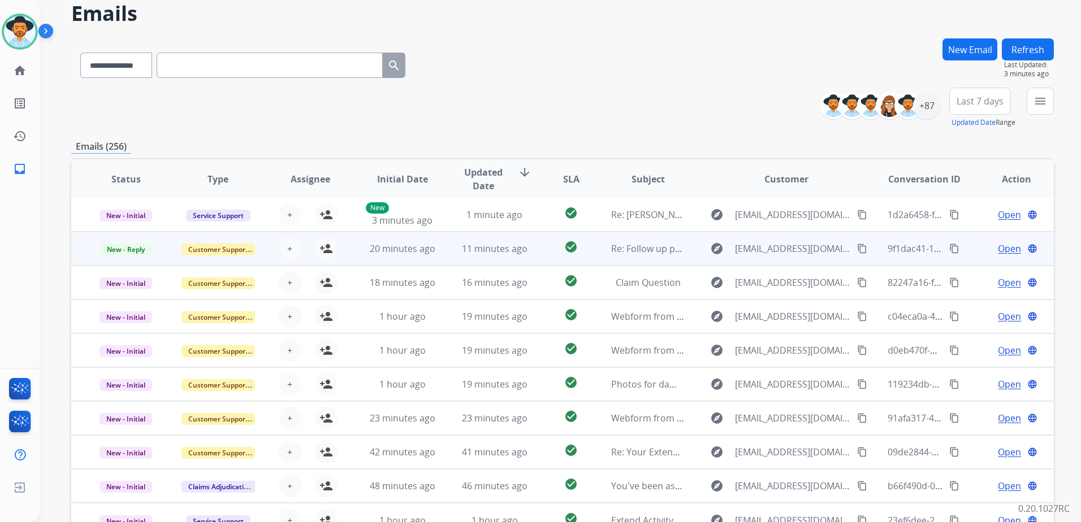
scroll to position [113, 0]
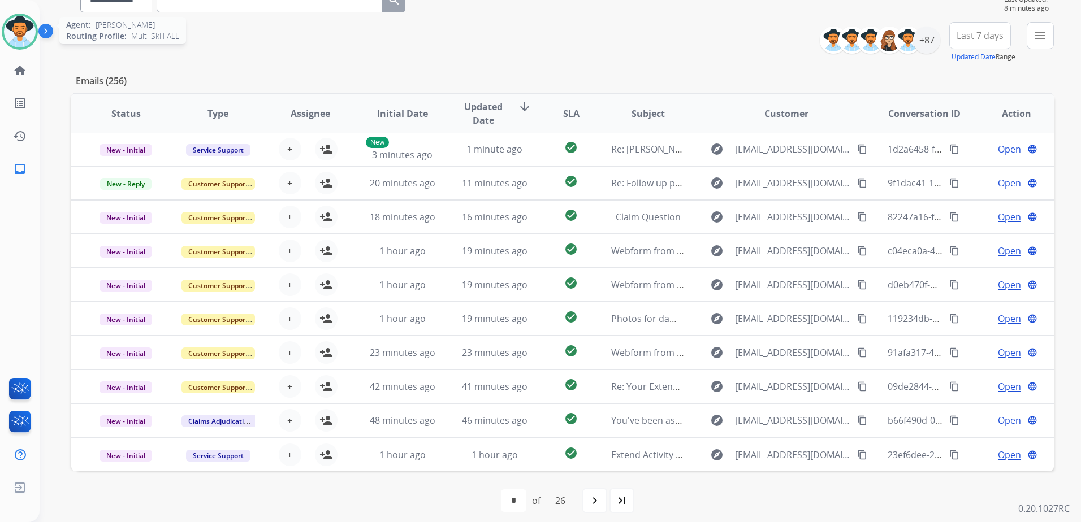
click at [4, 34] on img at bounding box center [20, 32] width 32 height 32
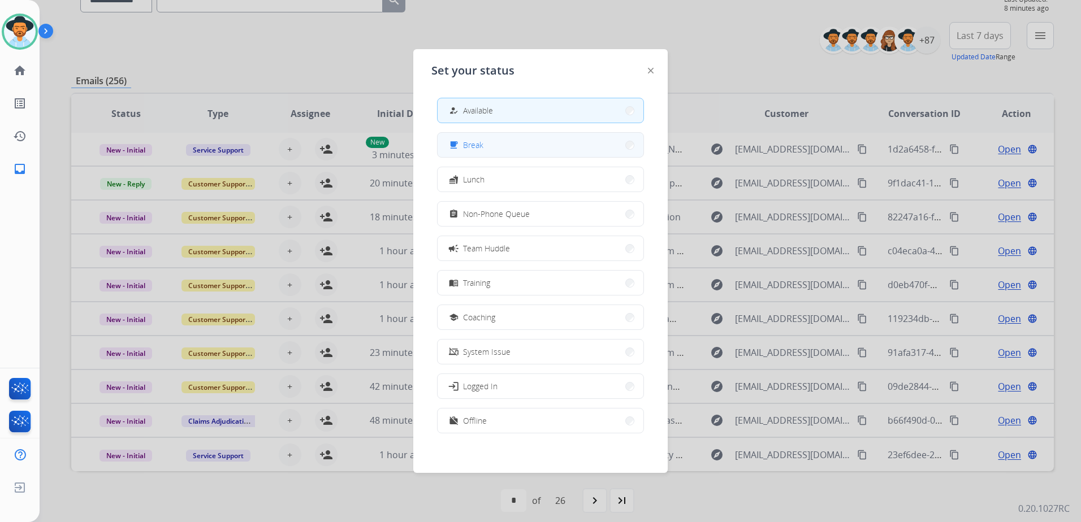
click at [555, 144] on button "free_breakfast Break" at bounding box center [541, 145] width 206 height 24
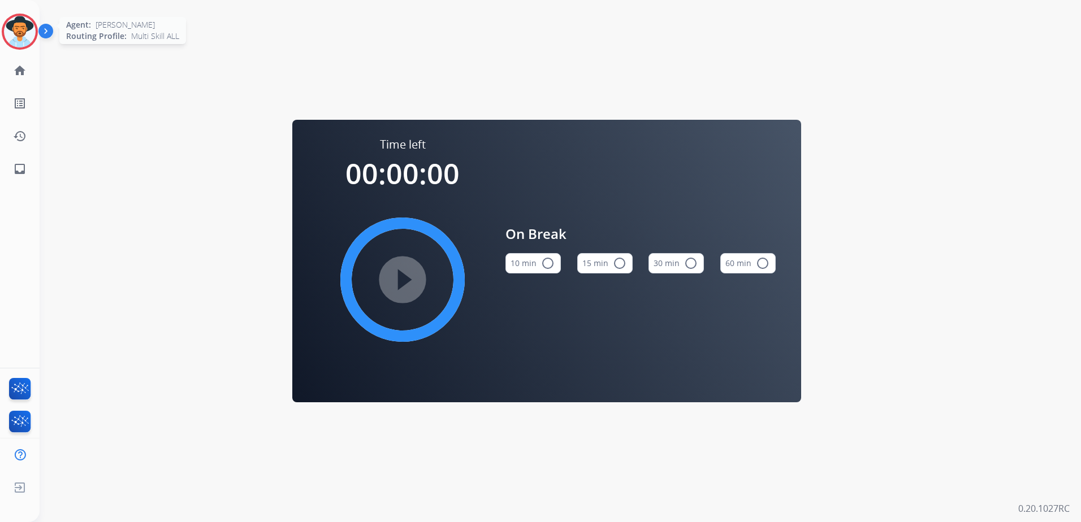
click at [37, 45] on div "Agent: Mary Routing Profile: Multi Skill ALL" at bounding box center [20, 32] width 36 height 36
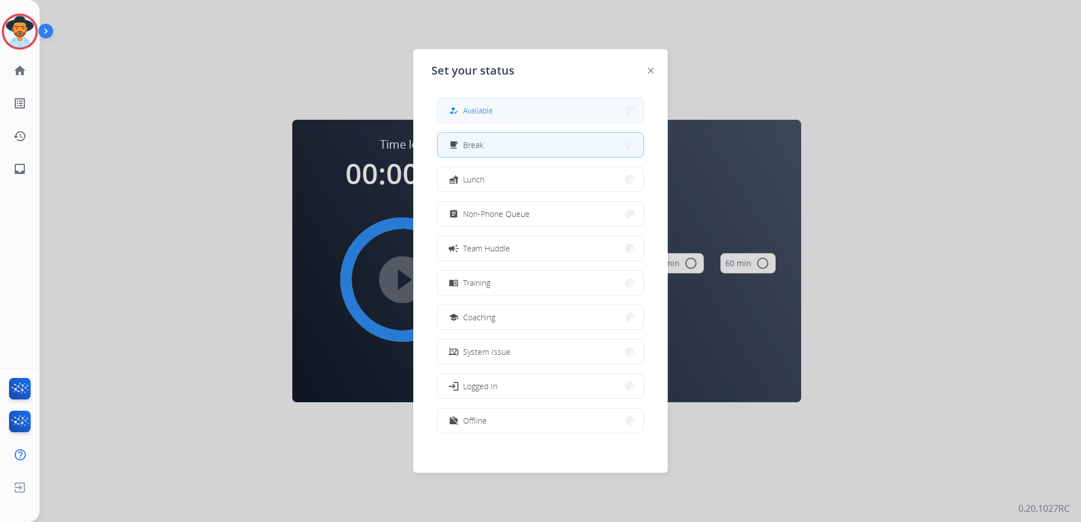
click at [505, 104] on button "how_to_reg Available" at bounding box center [541, 110] width 206 height 24
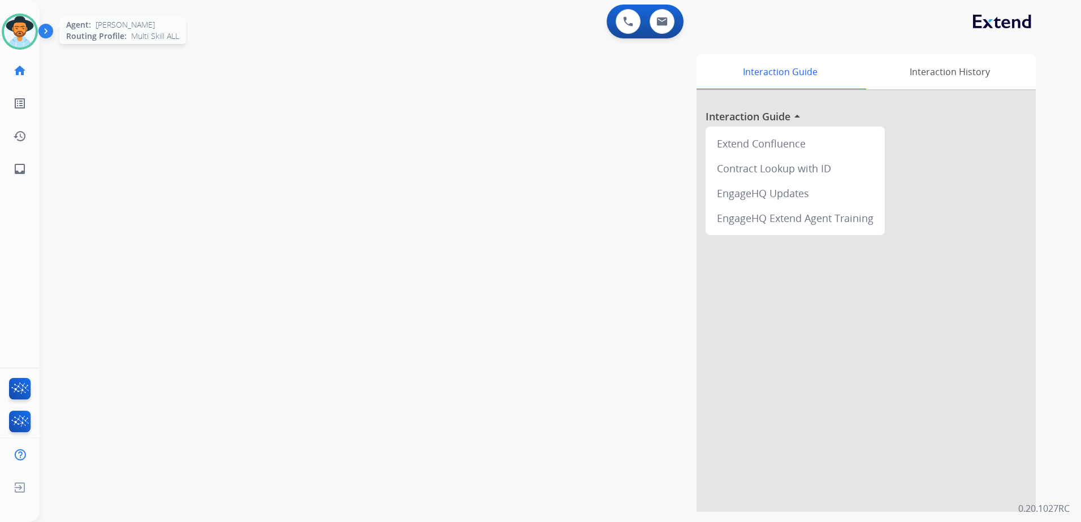
click at [30, 19] on img at bounding box center [20, 32] width 32 height 32
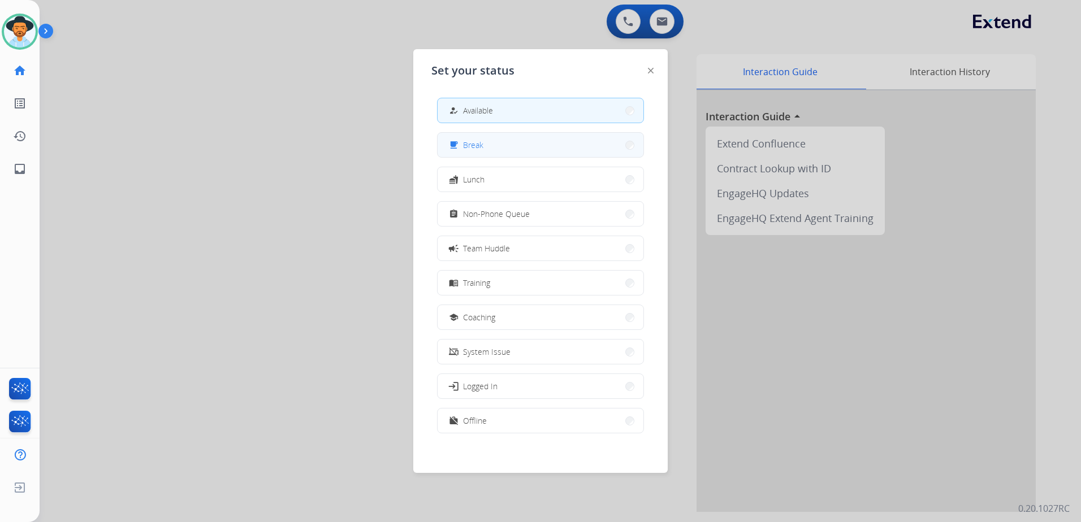
click at [494, 151] on button "free_breakfast Break" at bounding box center [541, 145] width 206 height 24
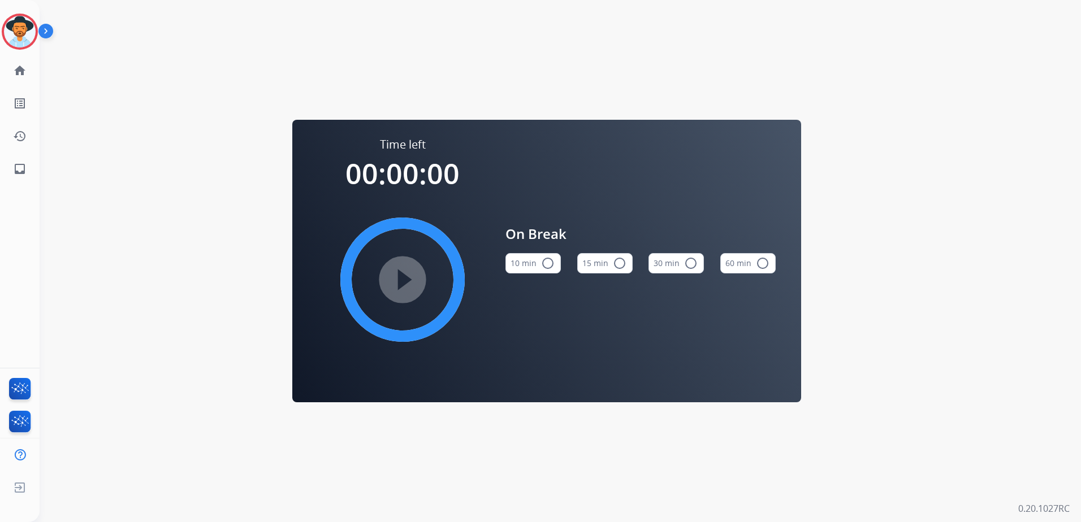
click at [625, 264] on button "15 min radio_button_unchecked" at bounding box center [604, 263] width 55 height 20
click at [400, 273] on mat-icon "play_circle_filled" at bounding box center [403, 280] width 14 height 14
click at [24, 39] on img at bounding box center [20, 32] width 32 height 32
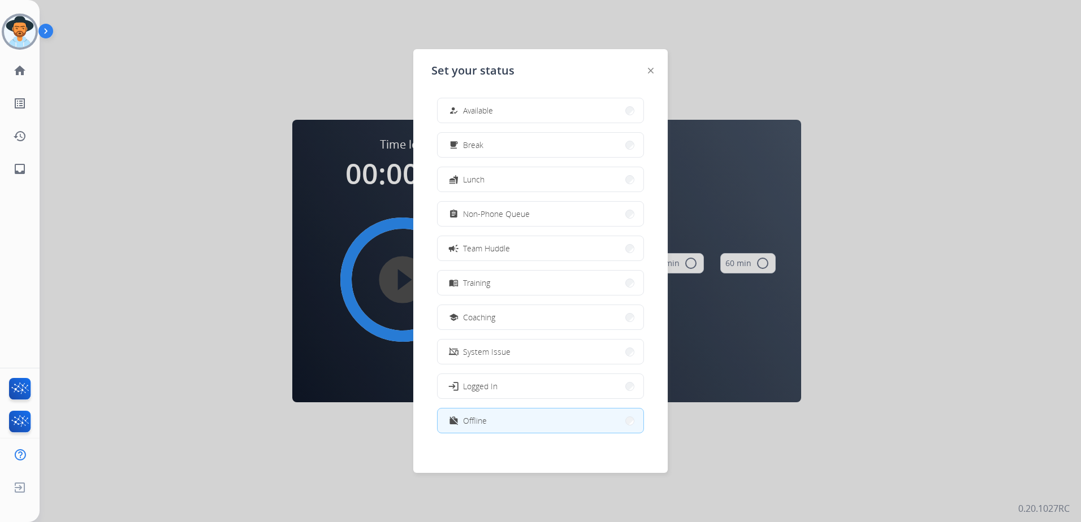
click at [519, 110] on button "how_to_reg Available" at bounding box center [541, 110] width 206 height 24
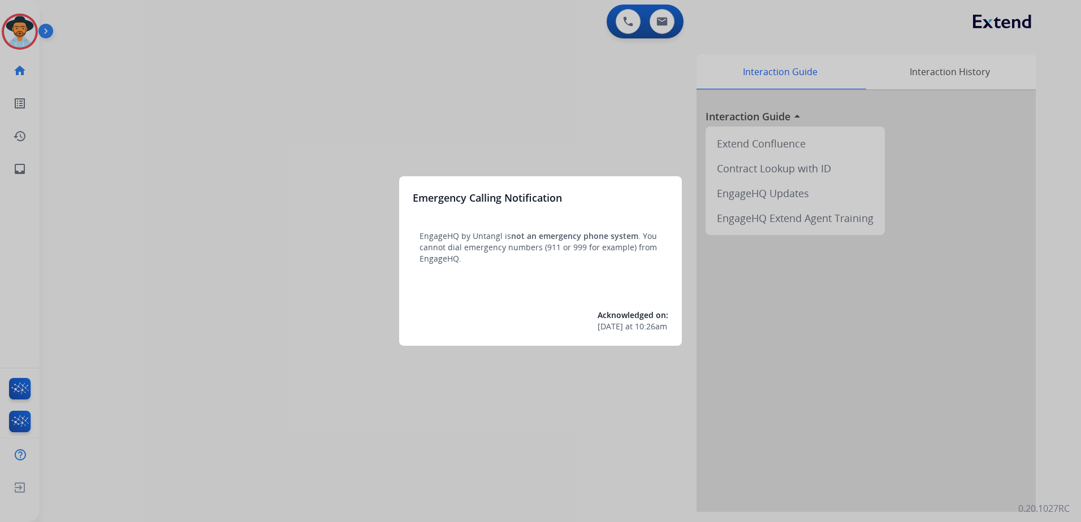
click at [410, 98] on div at bounding box center [540, 261] width 1081 height 522
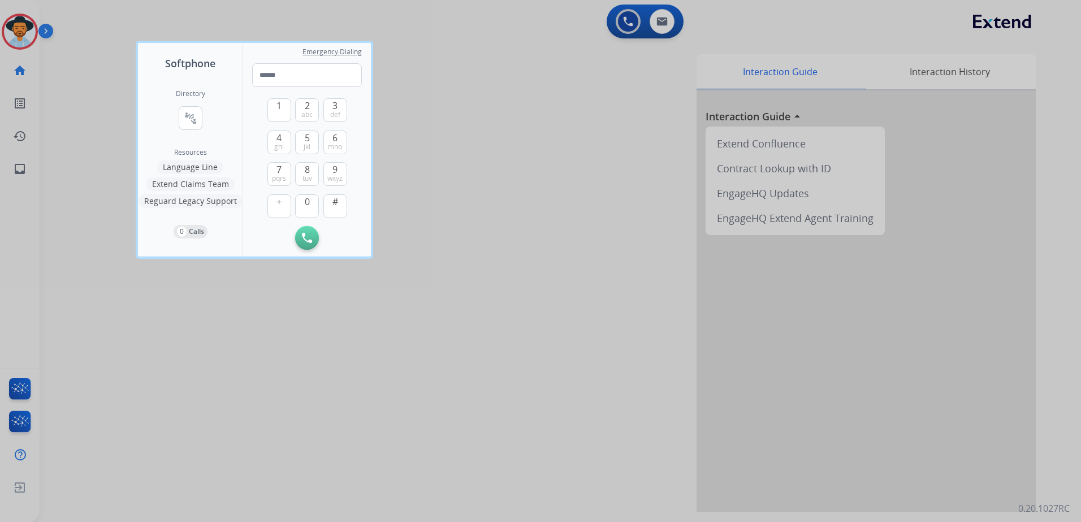
click at [89, 45] on div at bounding box center [540, 261] width 1081 height 522
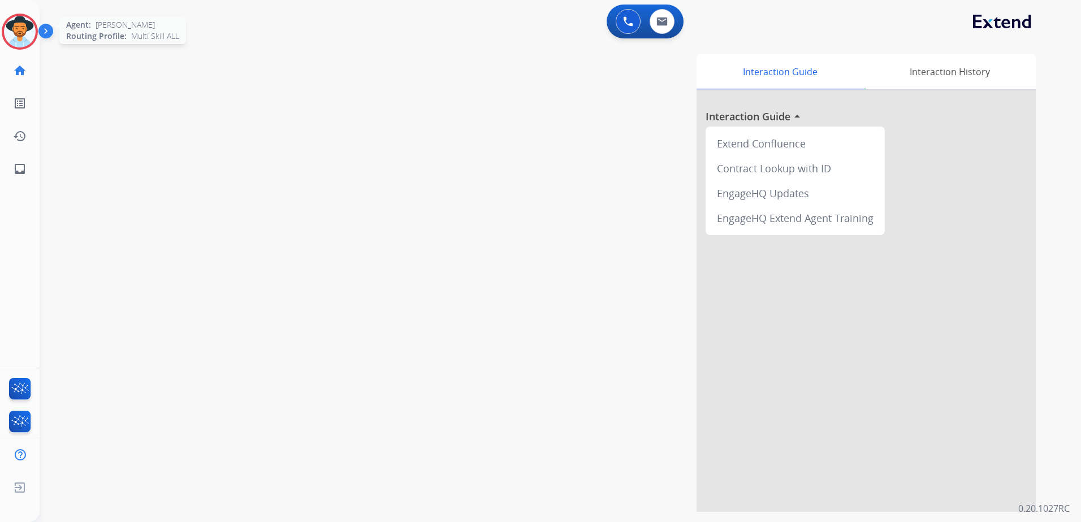
click at [12, 31] on img at bounding box center [20, 32] width 32 height 32
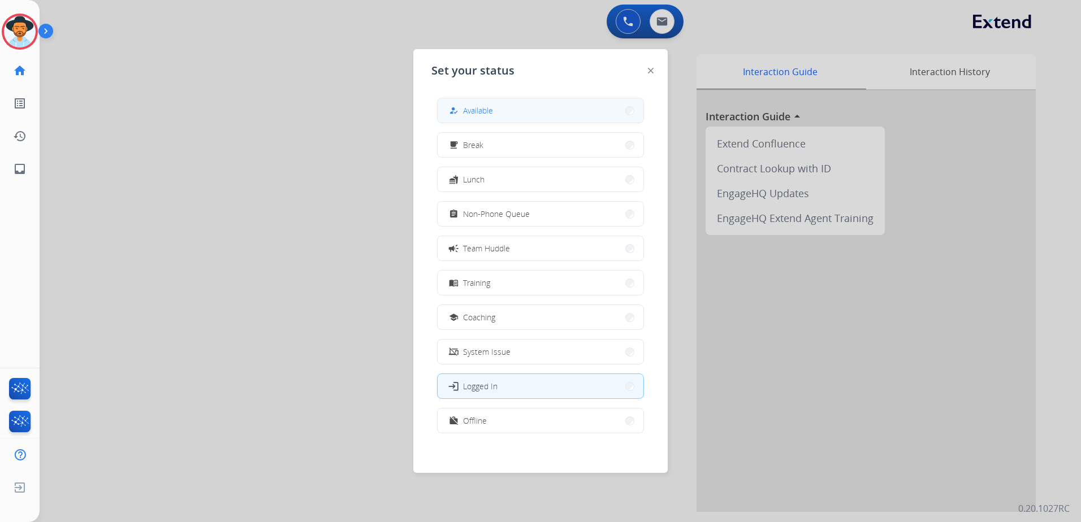
click at [483, 107] on span "Available" at bounding box center [478, 111] width 30 height 12
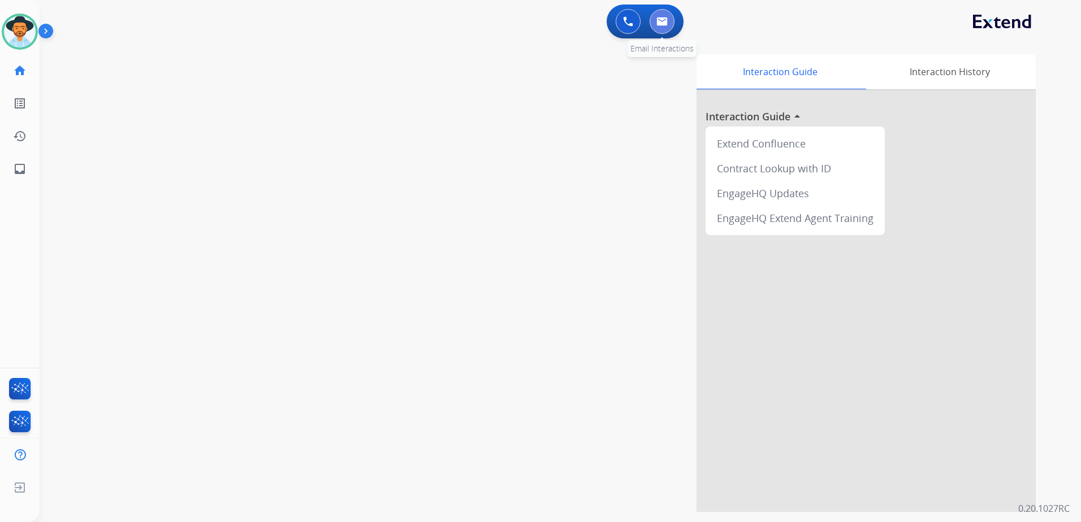
click at [662, 17] on img at bounding box center [661, 21] width 11 height 9
select select "**********"
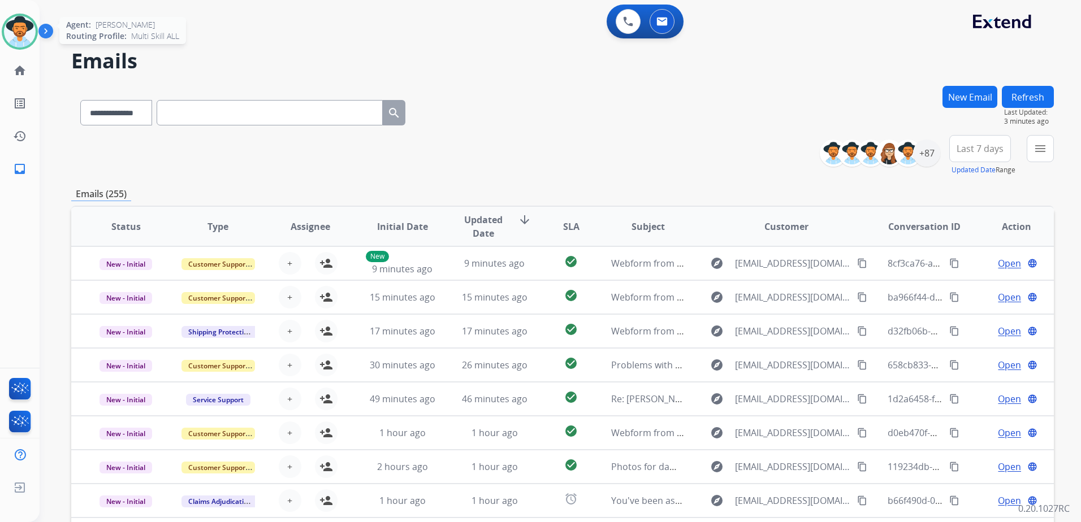
click at [23, 33] on img at bounding box center [20, 32] width 32 height 32
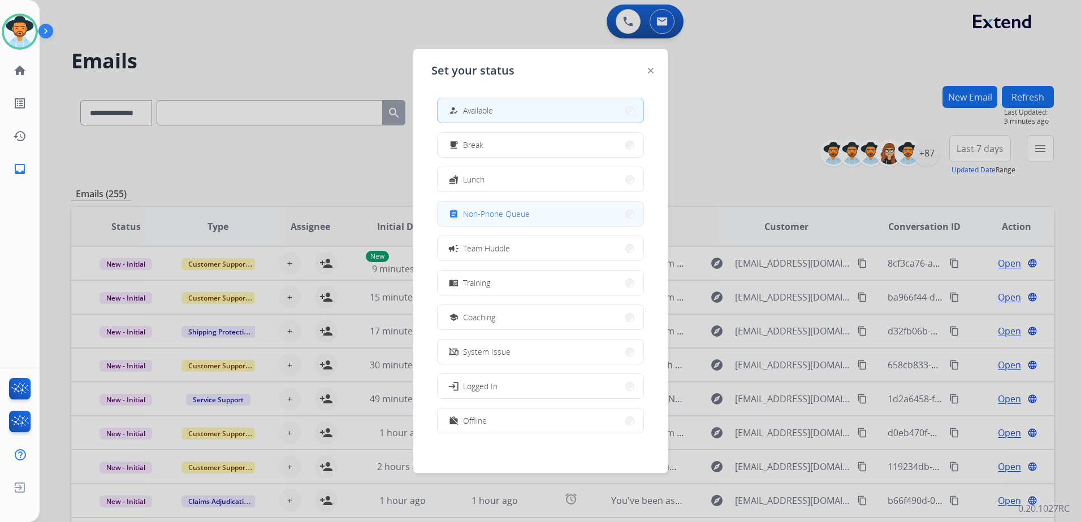
click at [527, 211] on span "Non-Phone Queue" at bounding box center [496, 214] width 67 height 12
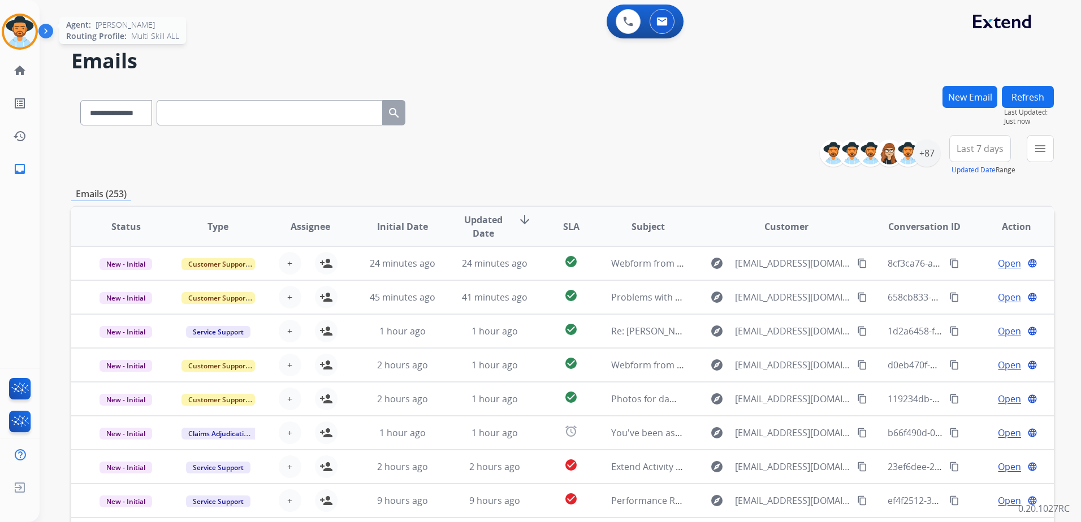
click at [27, 34] on img at bounding box center [20, 32] width 32 height 32
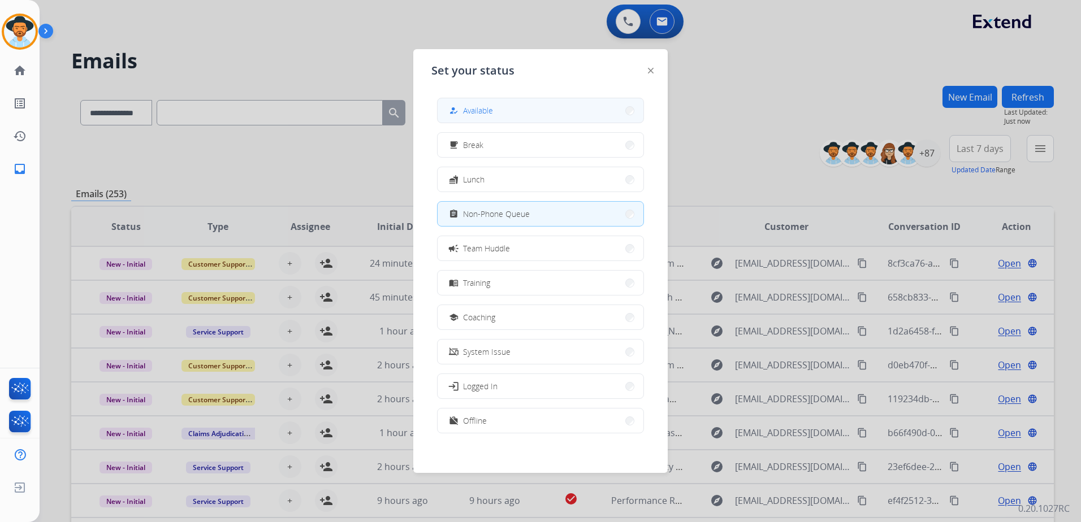
click at [545, 105] on button "how_to_reg Available" at bounding box center [541, 110] width 206 height 24
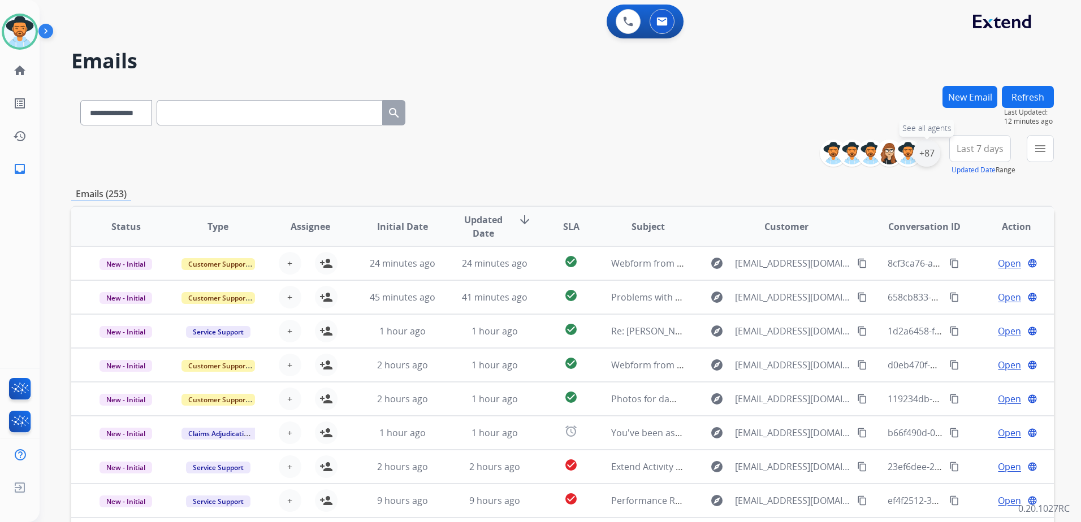
click at [920, 162] on div "+87" at bounding box center [926, 153] width 27 height 27
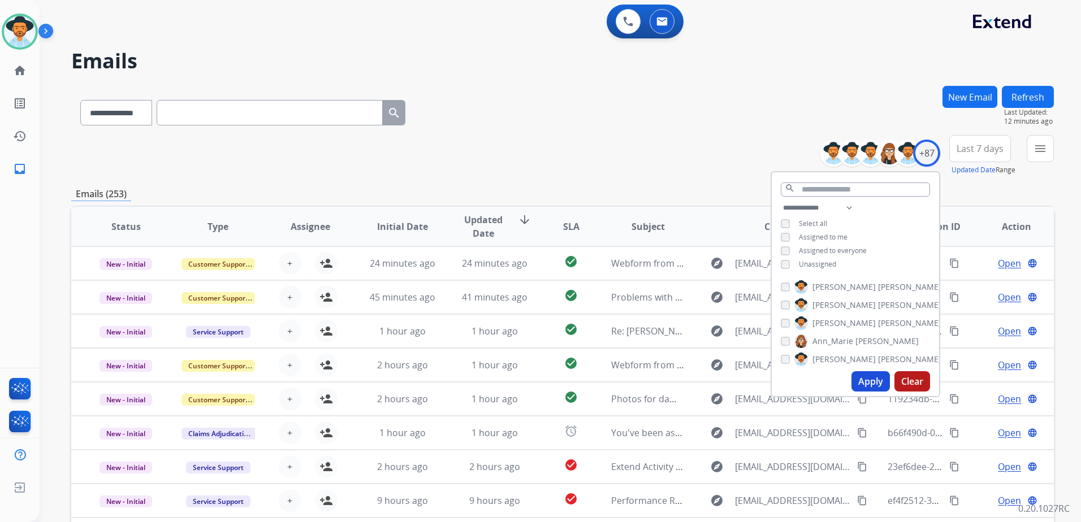
click at [825, 264] on span "Unassigned" at bounding box center [817, 265] width 37 height 10
click at [868, 378] on button "Apply" at bounding box center [871, 381] width 38 height 20
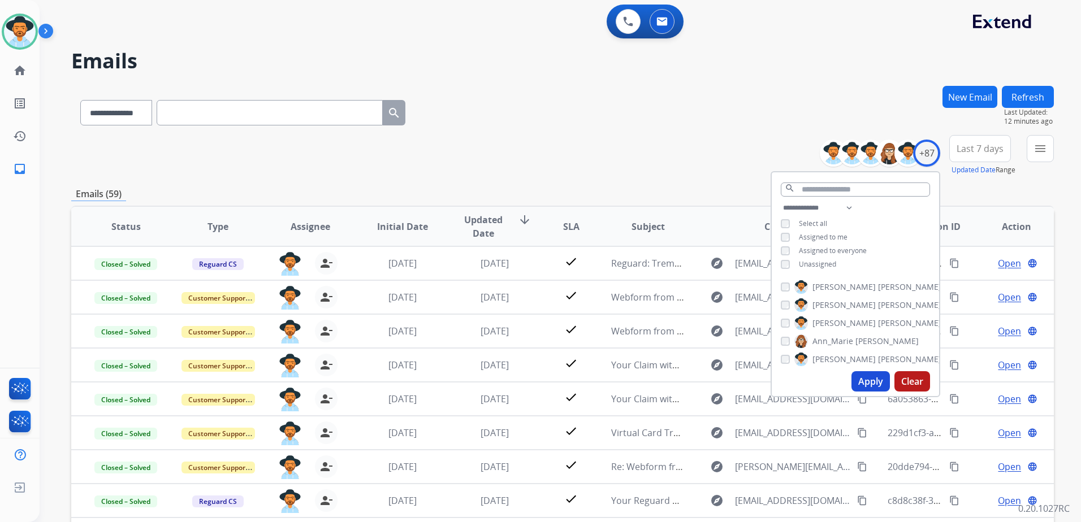
click at [712, 102] on div "**********" at bounding box center [562, 110] width 983 height 49
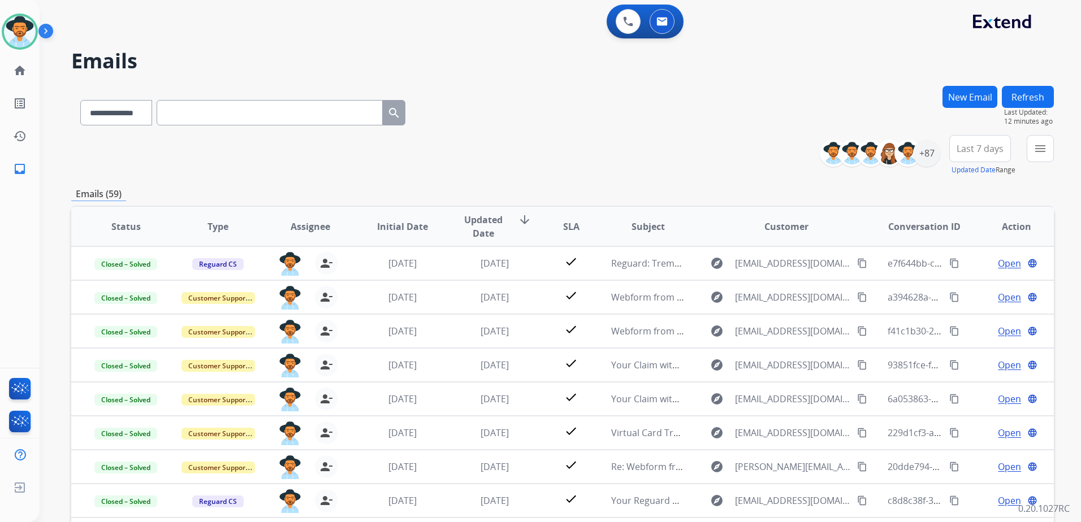
click at [1021, 93] on button "Refresh" at bounding box center [1028, 97] width 52 height 22
click at [919, 157] on div "+87" at bounding box center [926, 153] width 27 height 27
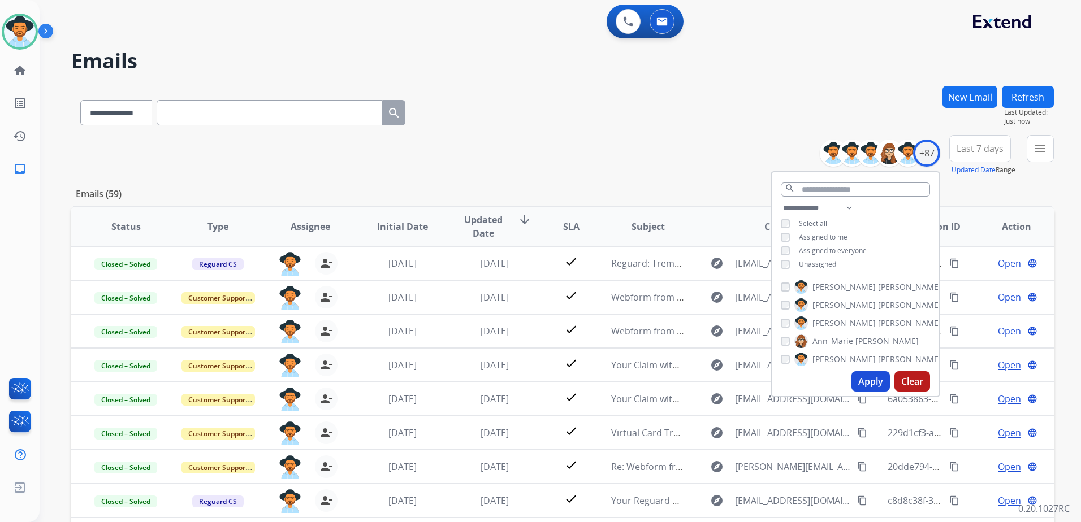
click at [821, 256] on div "**********" at bounding box center [855, 237] width 167 height 72
click at [819, 268] on div "**********" at bounding box center [855, 237] width 167 height 72
click at [819, 260] on span "Unassigned" at bounding box center [817, 265] width 37 height 10
click at [822, 239] on span "Assigned to me" at bounding box center [823, 237] width 49 height 10
click at [861, 386] on button "Apply" at bounding box center [871, 381] width 38 height 20
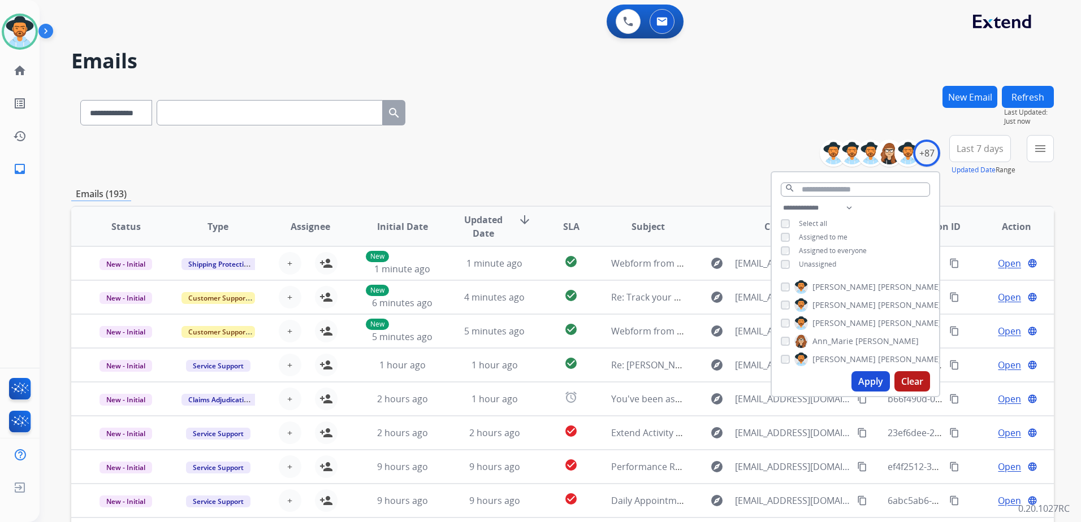
click at [702, 145] on div "**********" at bounding box center [562, 155] width 983 height 41
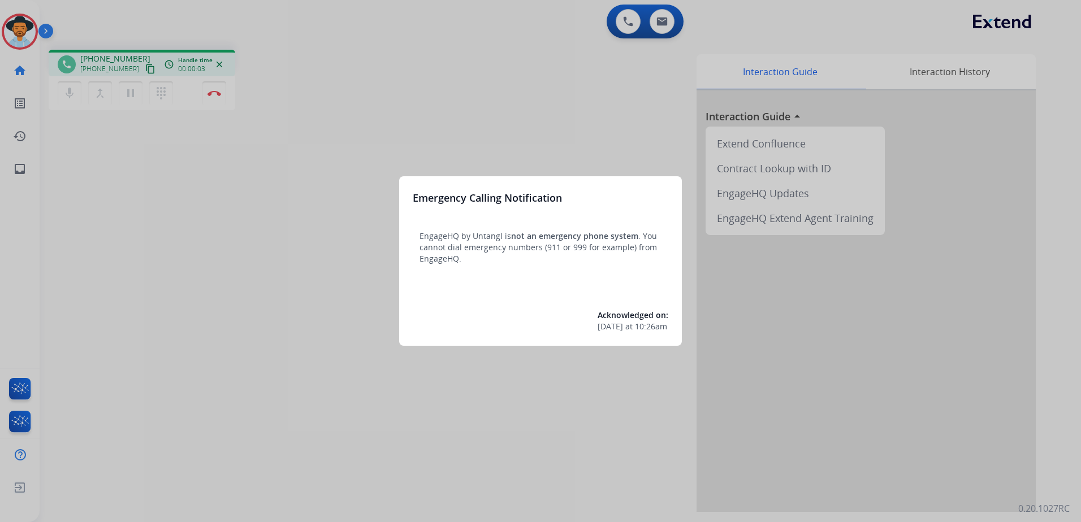
click at [353, 95] on div at bounding box center [540, 261] width 1081 height 522
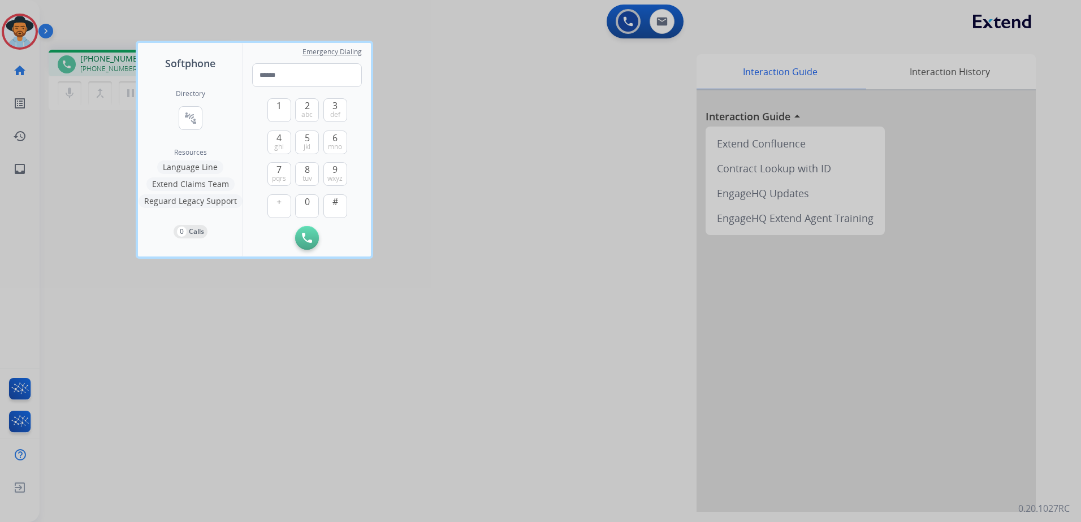
click at [481, 140] on div at bounding box center [540, 261] width 1081 height 522
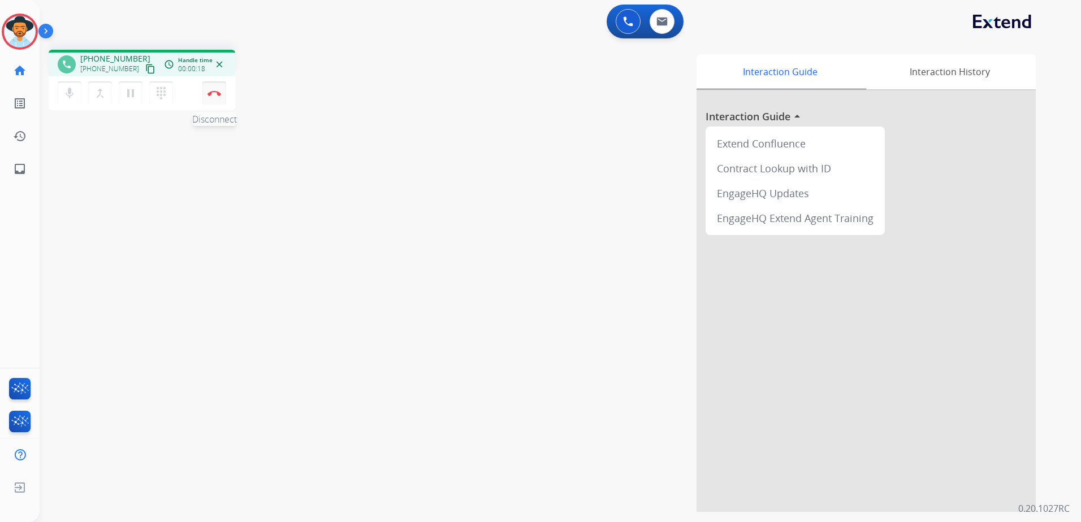
click at [221, 101] on button "Disconnect" at bounding box center [214, 93] width 24 height 24
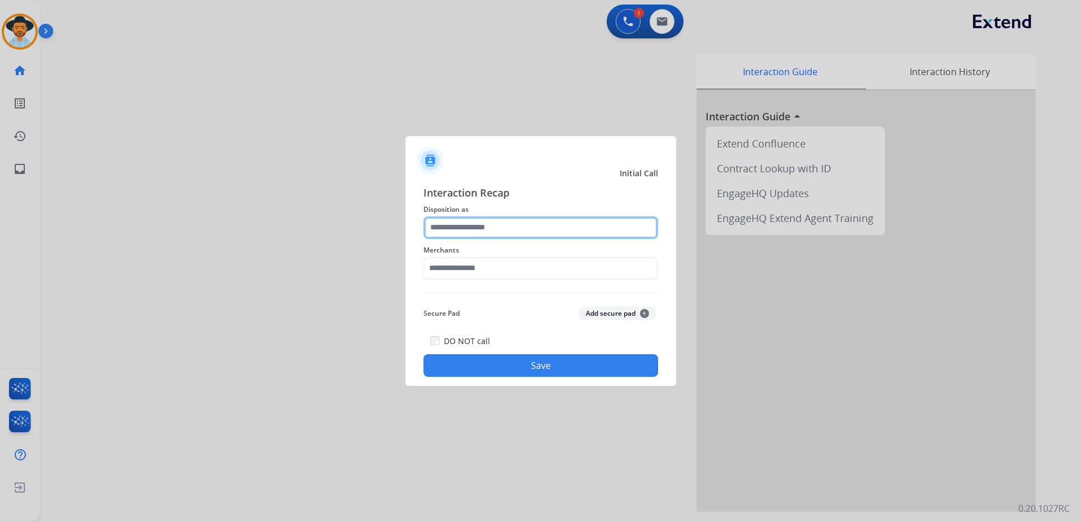
click at [582, 227] on input "text" at bounding box center [540, 228] width 235 height 23
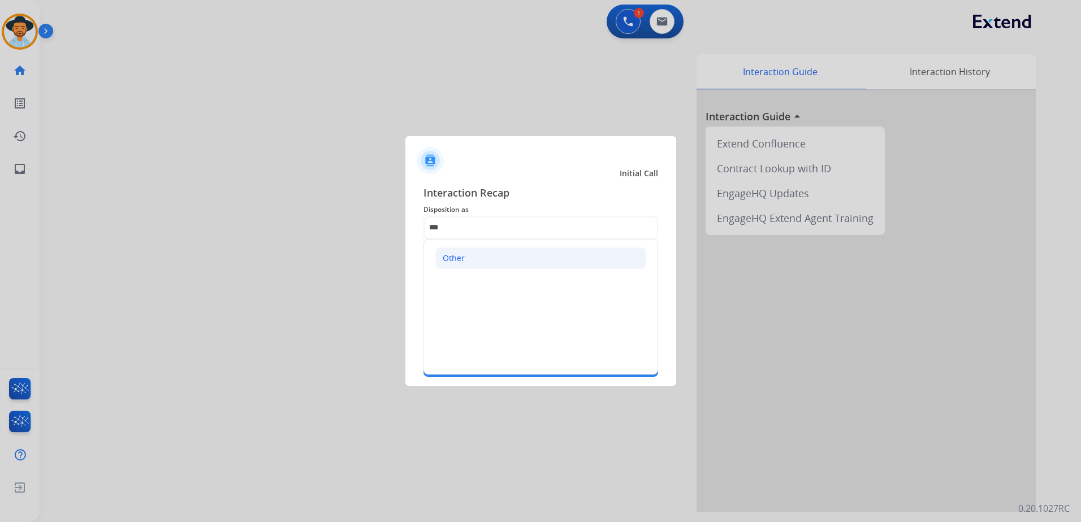
click at [534, 261] on li "Other" at bounding box center [540, 258] width 211 height 21
type input "*****"
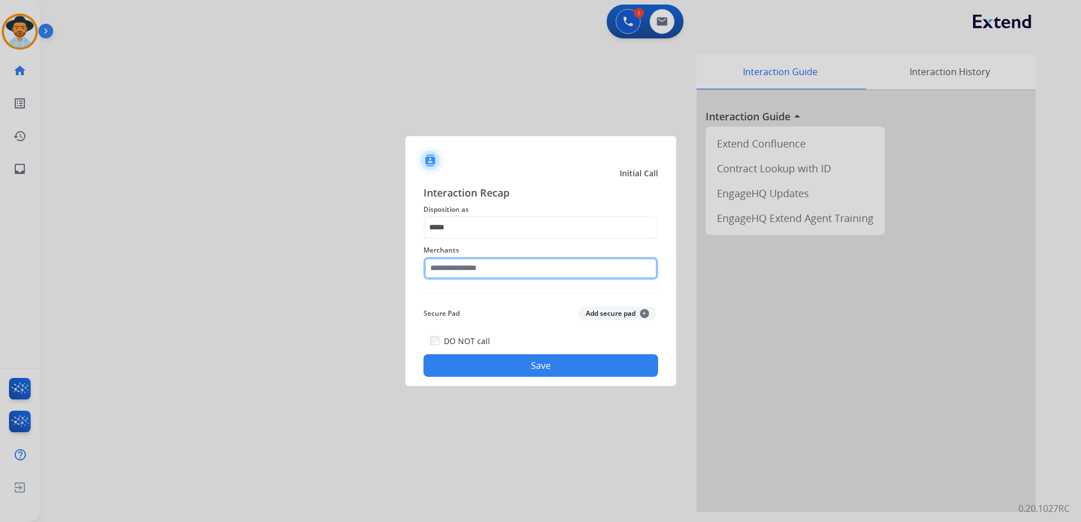
click at [505, 275] on input "text" at bounding box center [540, 268] width 235 height 23
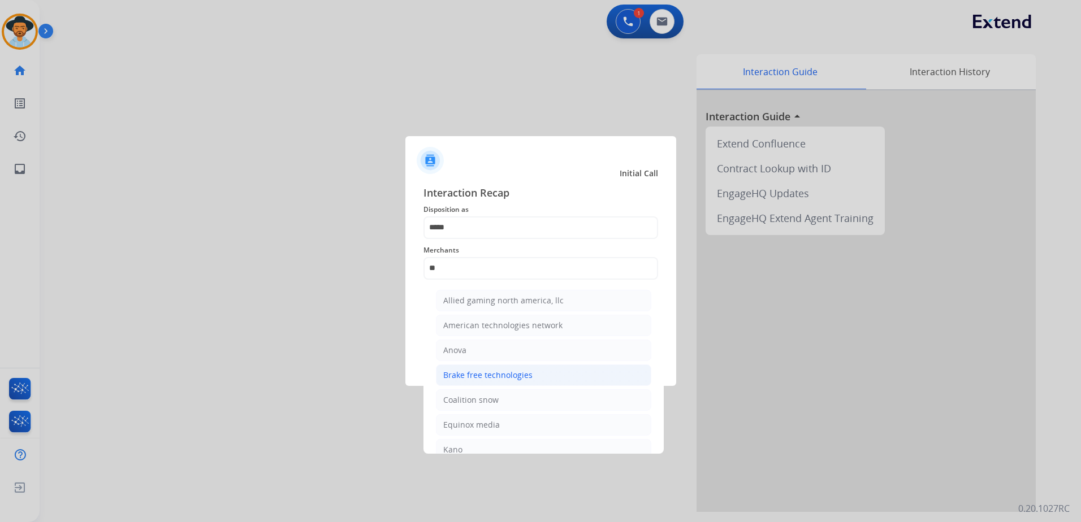
click at [492, 368] on li "Brake free technologies" at bounding box center [543, 375] width 215 height 21
type input "**********"
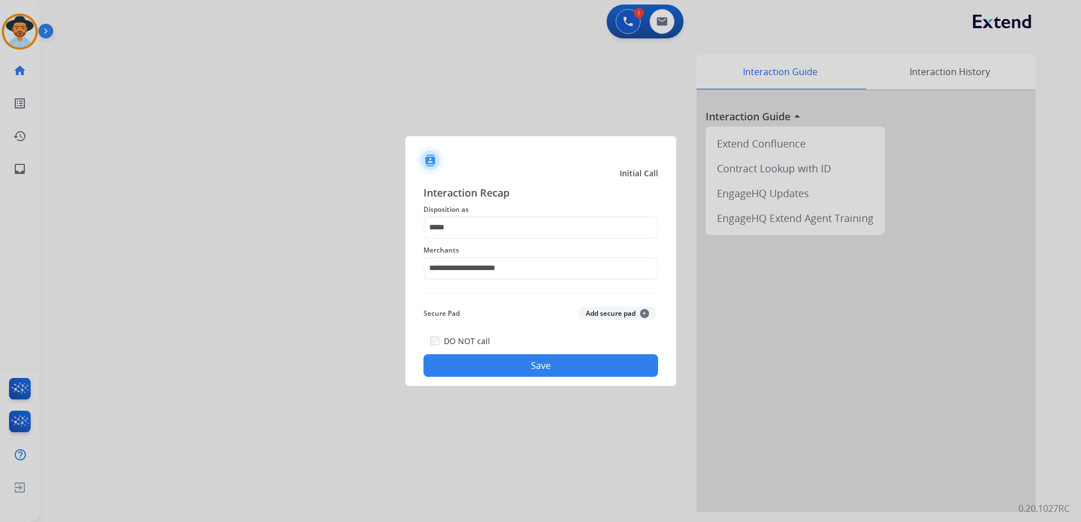
click at [528, 357] on button "Save" at bounding box center [540, 366] width 235 height 23
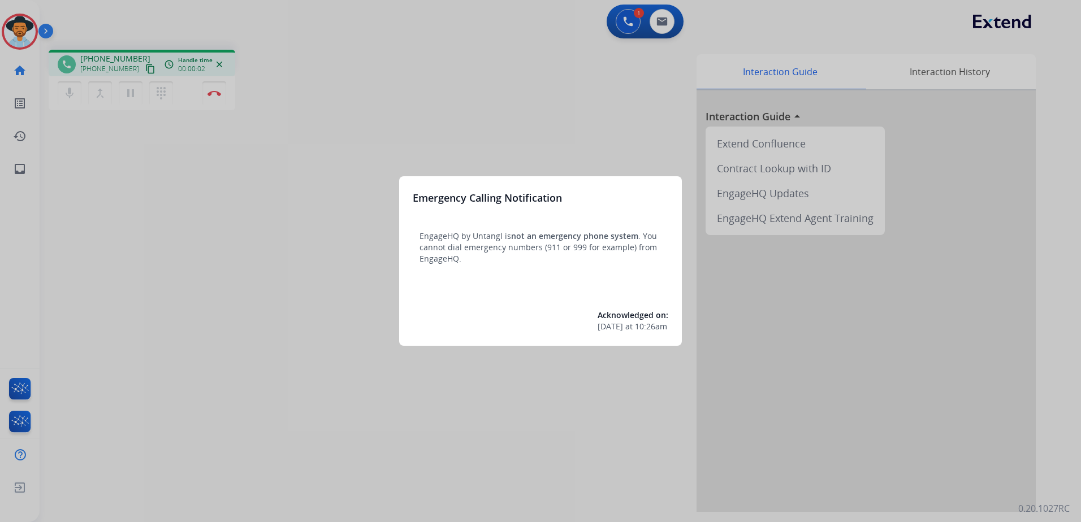
click at [382, 116] on div at bounding box center [540, 261] width 1081 height 522
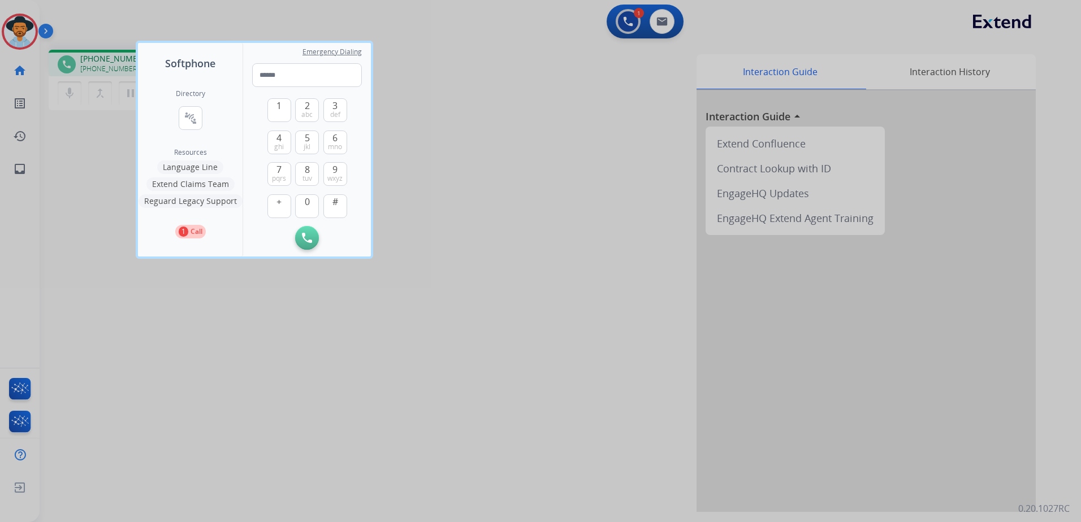
click at [423, 127] on div at bounding box center [540, 261] width 1081 height 522
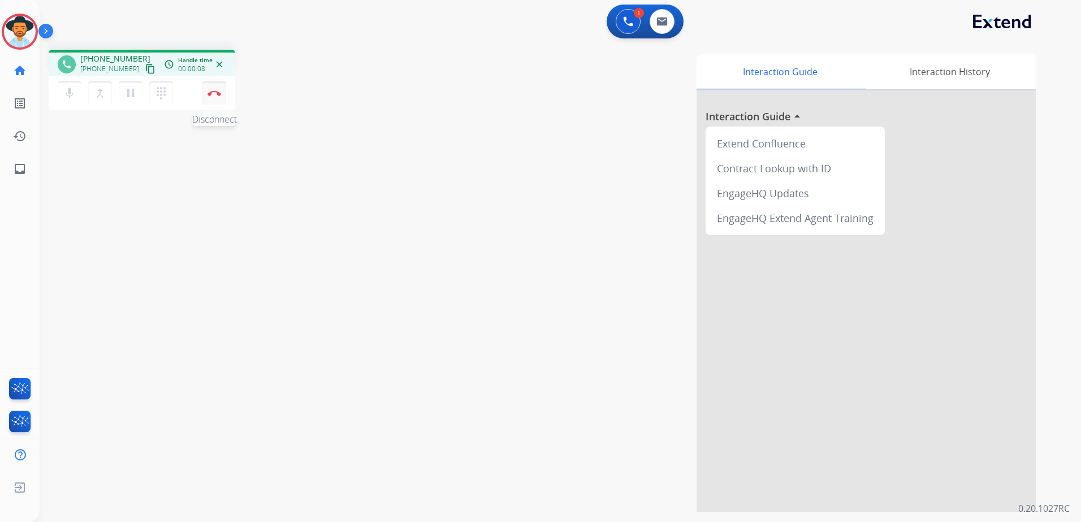
click at [207, 102] on button "Disconnect" at bounding box center [214, 93] width 24 height 24
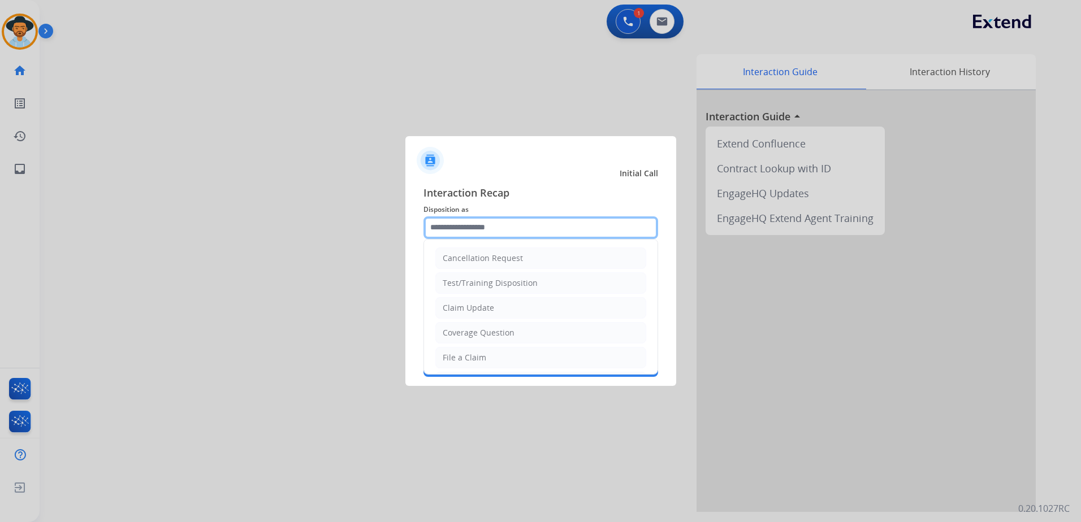
click at [517, 228] on input "text" at bounding box center [540, 228] width 235 height 23
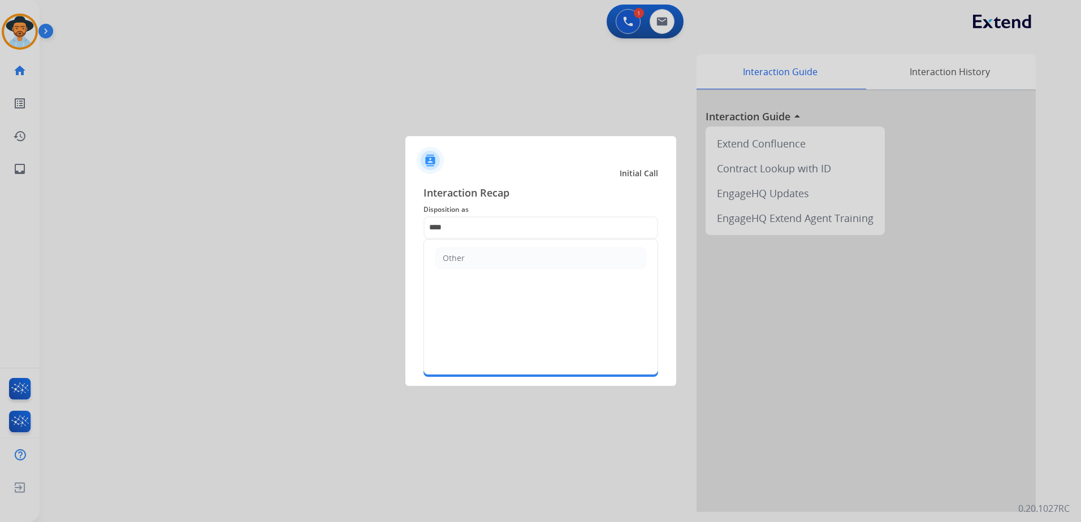
click at [485, 272] on ul "Other" at bounding box center [541, 258] width 234 height 37
click at [487, 266] on li "Other" at bounding box center [540, 258] width 211 height 21
type input "*****"
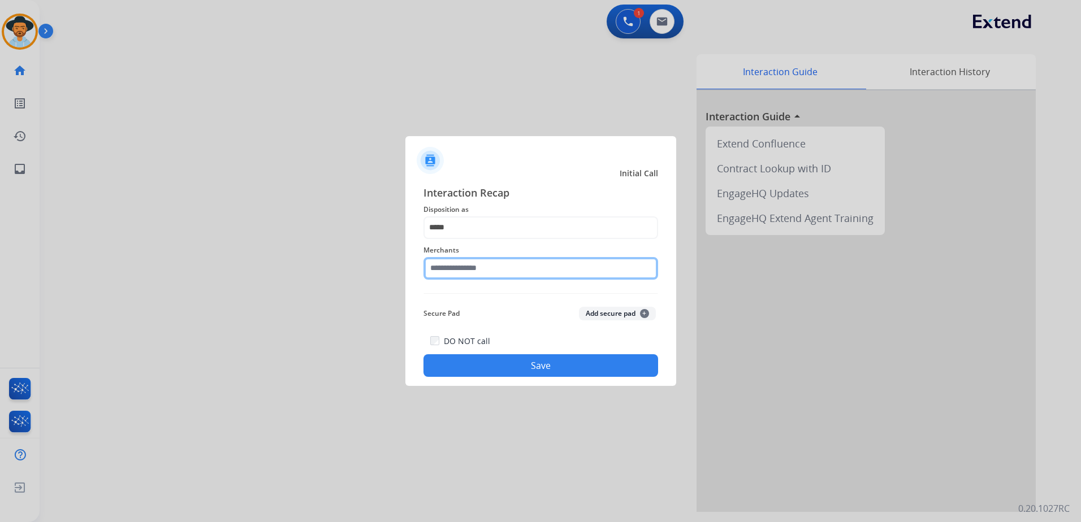
click at [486, 271] on input "text" at bounding box center [540, 268] width 235 height 23
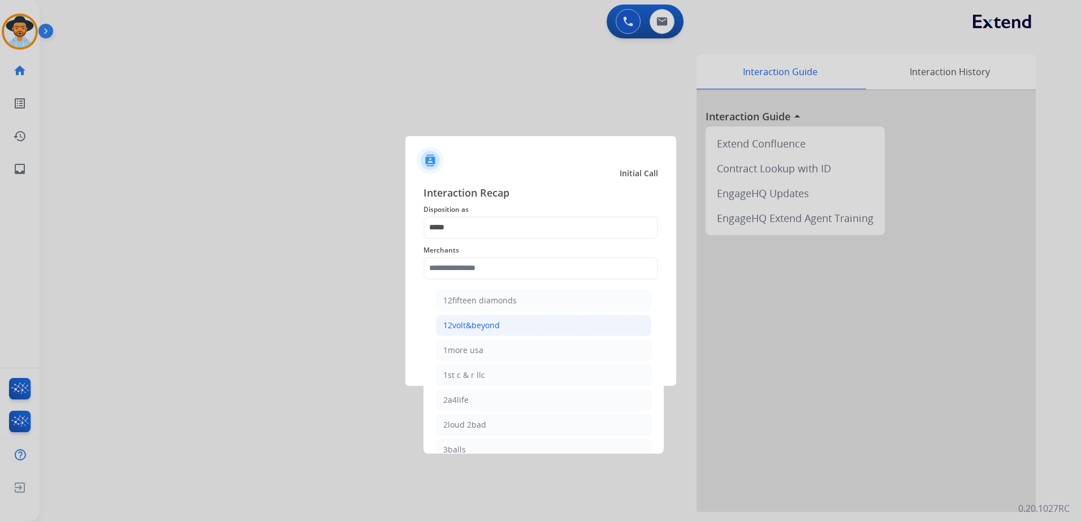
click at [489, 315] on li "12volt&beyond" at bounding box center [543, 325] width 215 height 21
type input "**********"
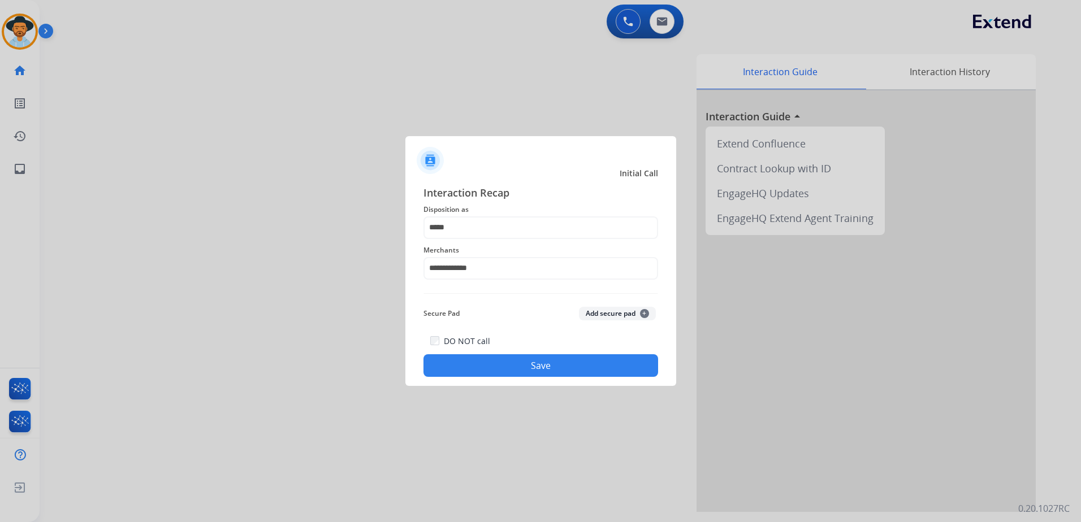
click at [539, 378] on div "**********" at bounding box center [540, 281] width 271 height 211
click at [534, 368] on button "Save" at bounding box center [540, 366] width 235 height 23
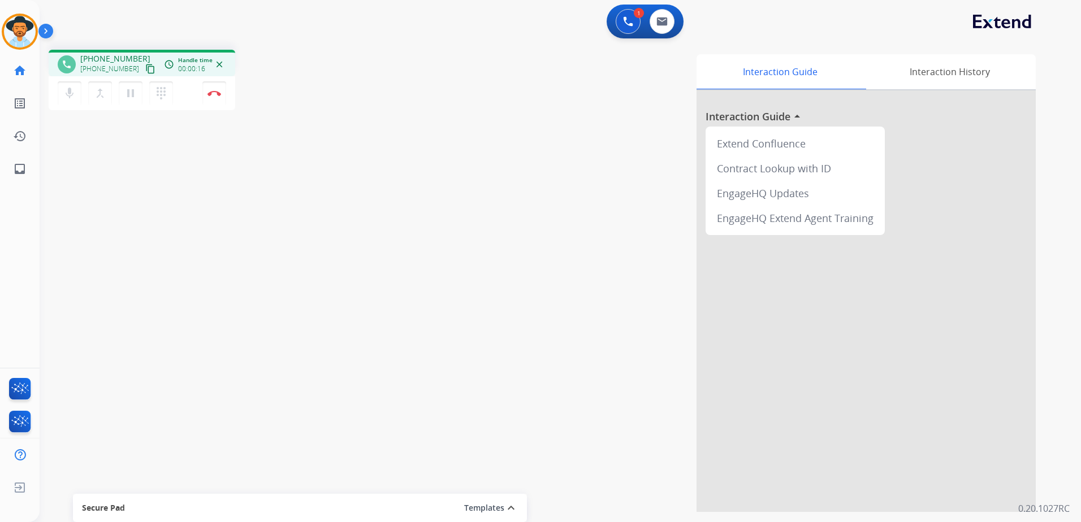
click at [145, 72] on mat-icon "content_copy" at bounding box center [150, 69] width 10 height 10
click at [207, 90] on button "Disconnect" at bounding box center [214, 93] width 24 height 24
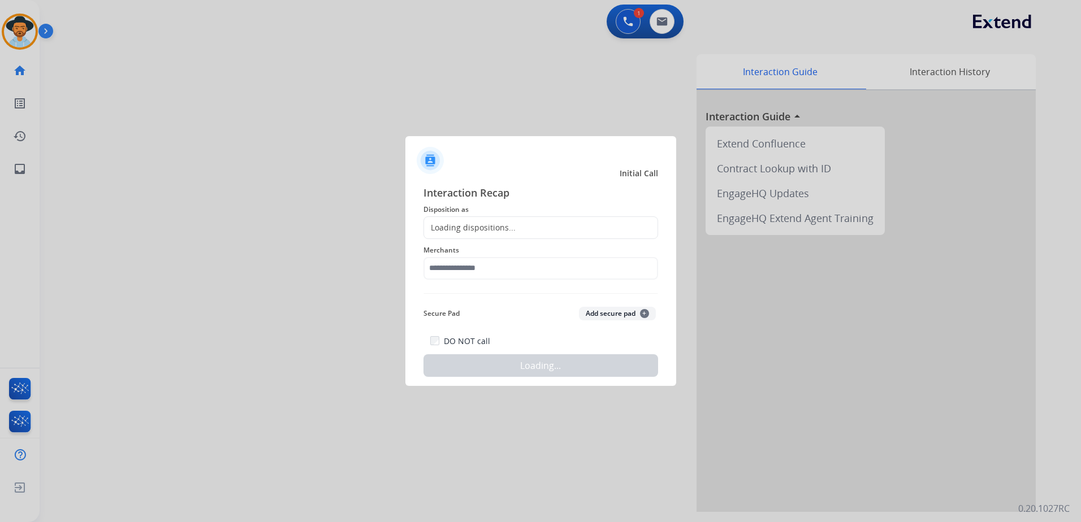
click at [537, 227] on div "Loading dispositions..." at bounding box center [540, 228] width 235 height 23
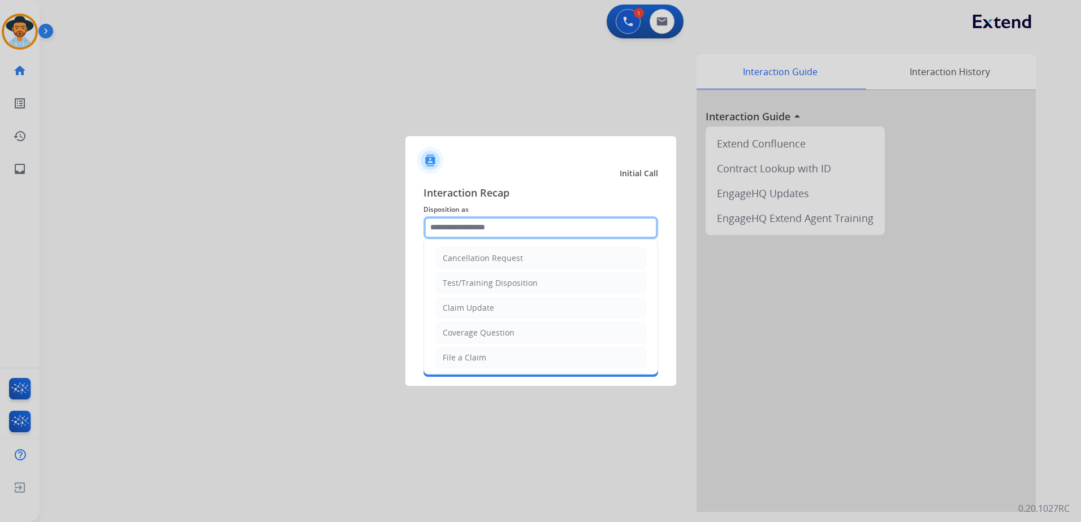
click at [544, 223] on input "text" at bounding box center [540, 228] width 235 height 23
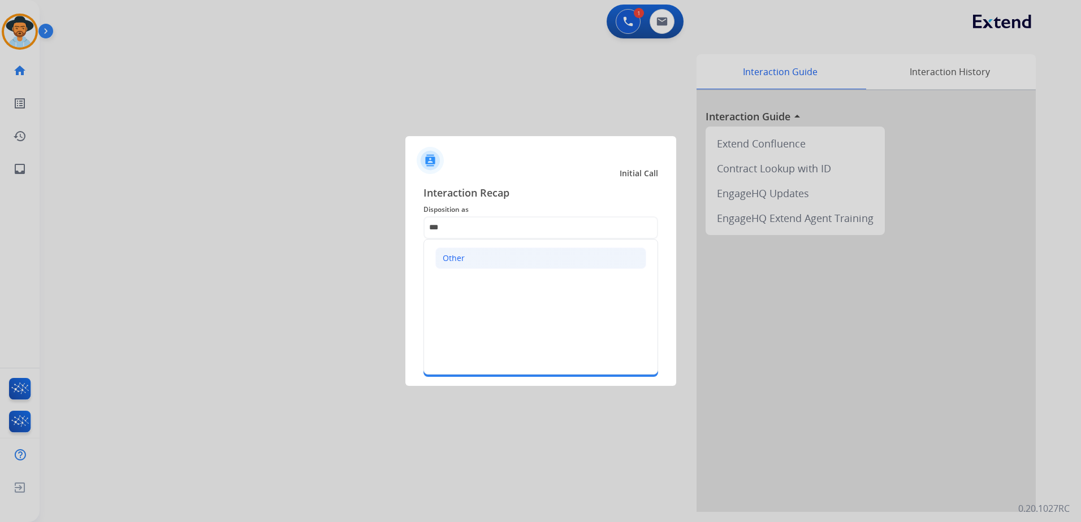
click at [471, 254] on li "Other" at bounding box center [540, 258] width 211 height 21
type input "*****"
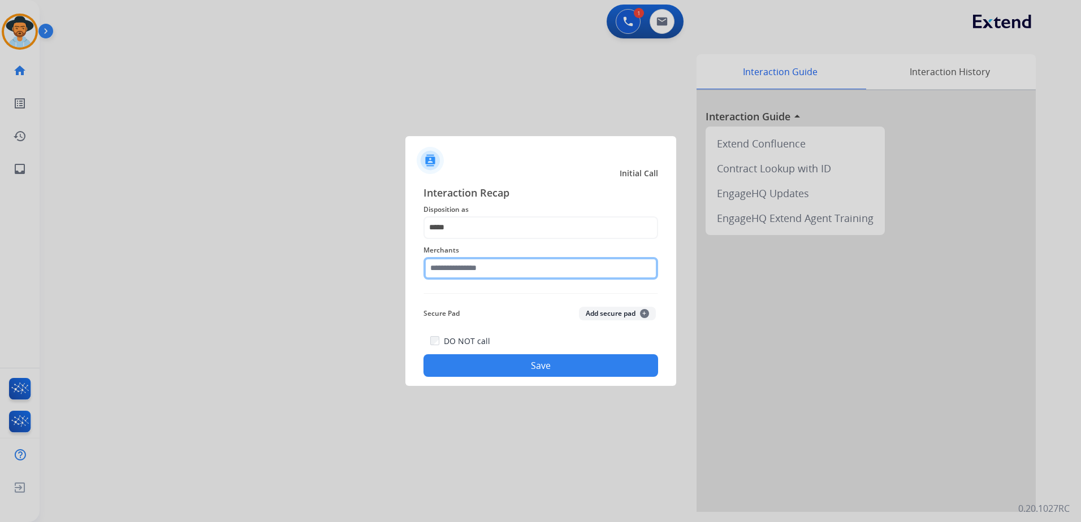
click at [469, 267] on input "text" at bounding box center [540, 268] width 235 height 23
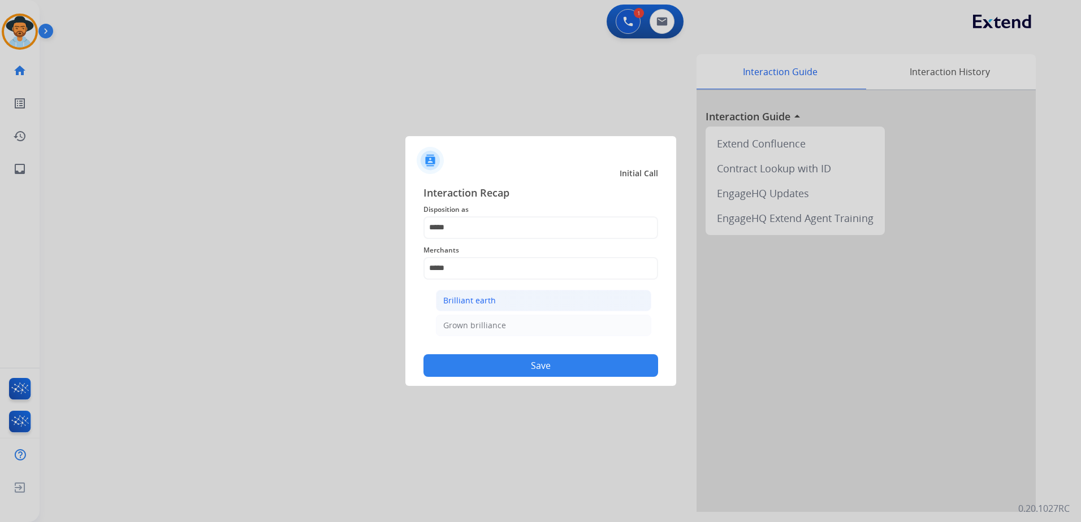
click at [496, 307] on li "Brilliant earth" at bounding box center [543, 300] width 215 height 21
type input "**********"
click at [548, 364] on button "Save" at bounding box center [540, 366] width 235 height 23
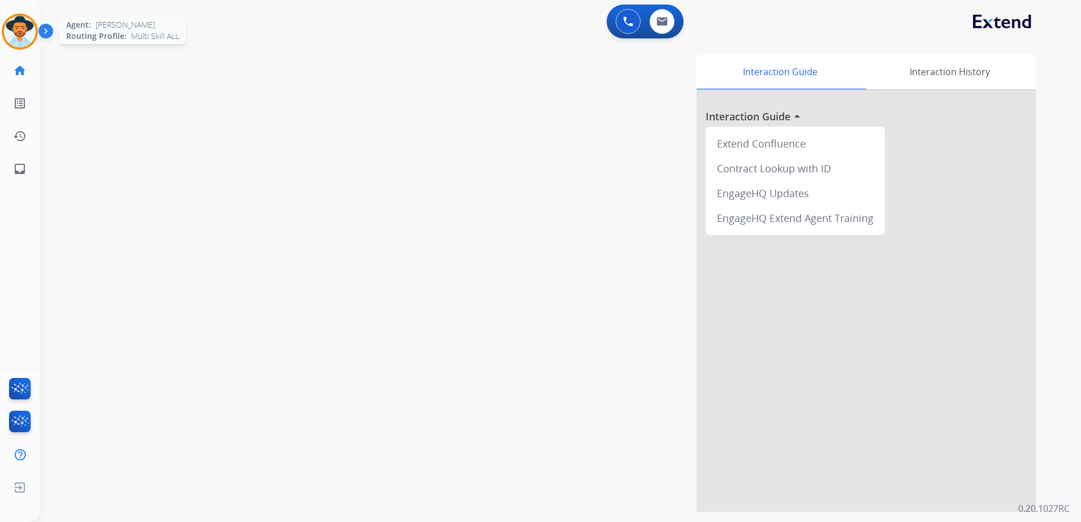
click at [28, 34] on img at bounding box center [20, 32] width 32 height 32
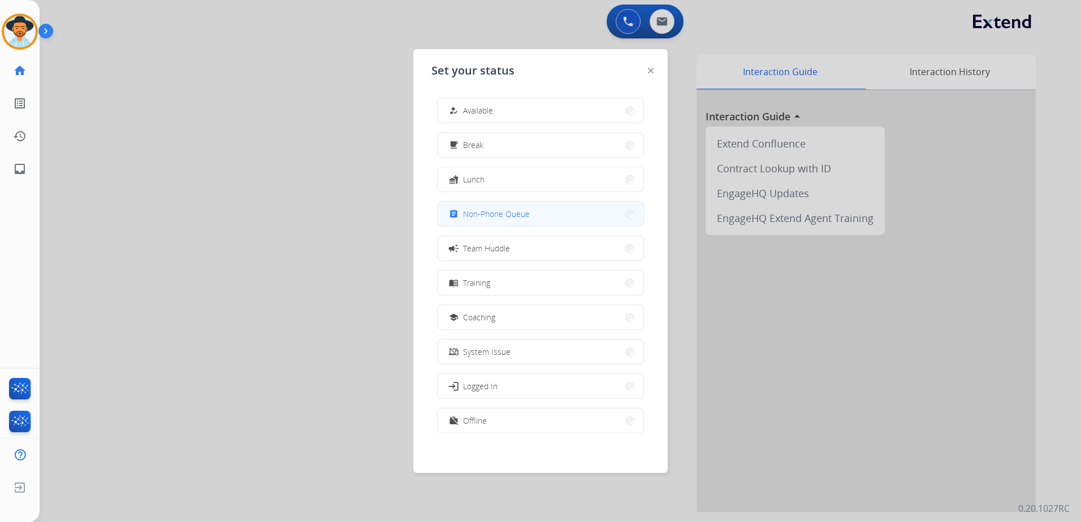
click at [497, 209] on span "Non-Phone Queue" at bounding box center [496, 214] width 67 height 12
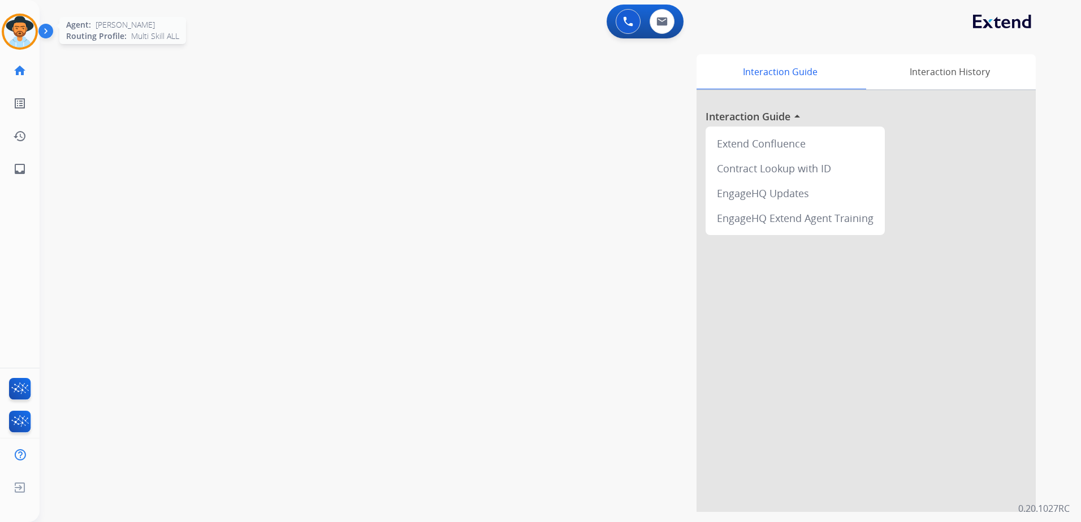
click at [12, 23] on img at bounding box center [20, 32] width 32 height 32
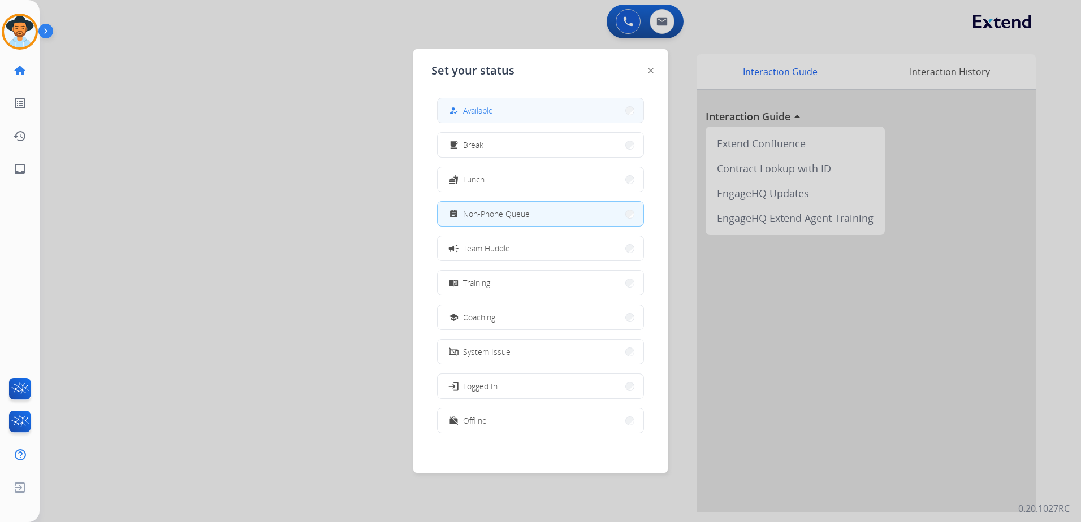
click at [504, 109] on button "how_to_reg Available" at bounding box center [541, 110] width 206 height 24
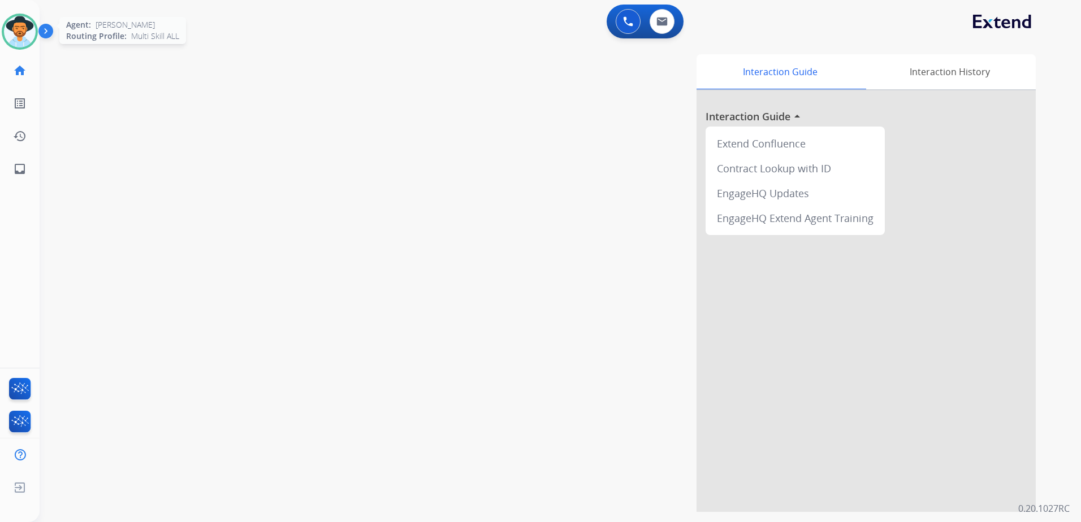
click at [31, 29] on img at bounding box center [20, 32] width 32 height 32
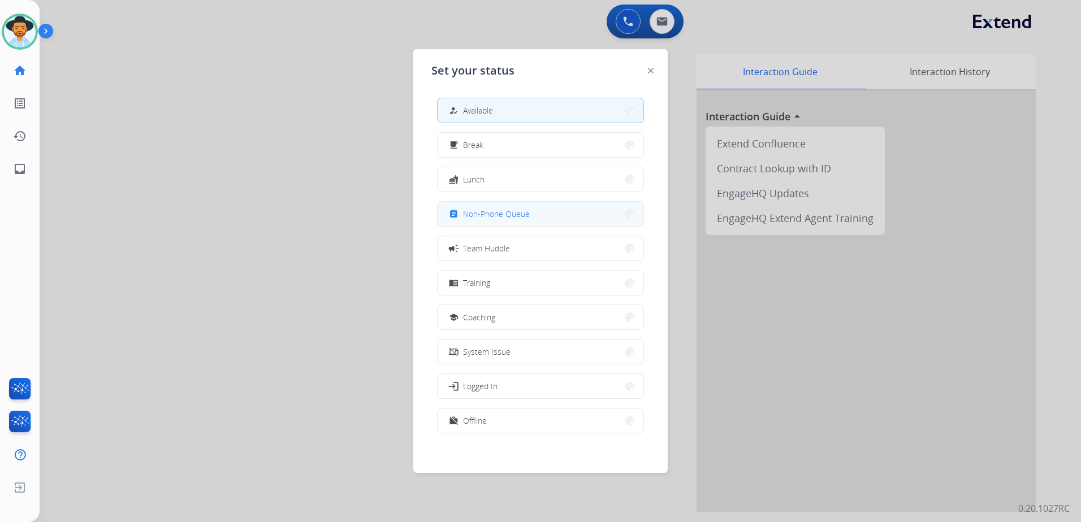
click at [547, 213] on button "assignment Non-Phone Queue" at bounding box center [541, 214] width 206 height 24
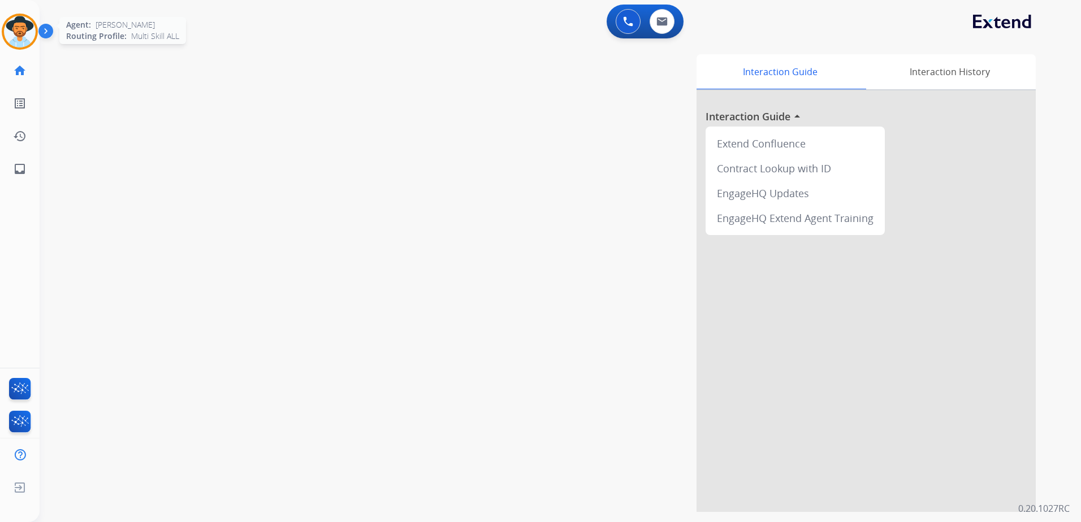
click at [22, 42] on img at bounding box center [20, 32] width 32 height 32
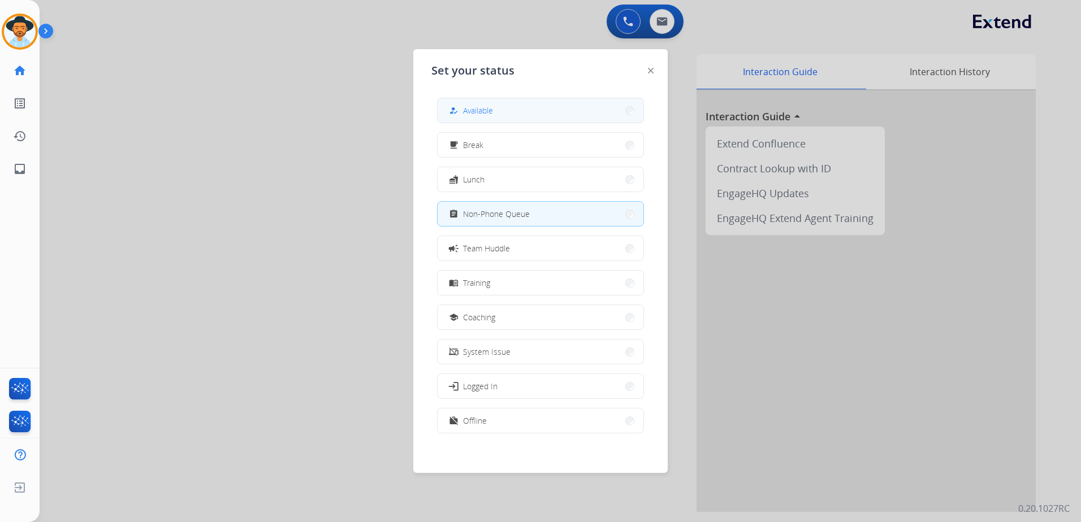
click at [554, 106] on button "how_to_reg Available" at bounding box center [541, 110] width 206 height 24
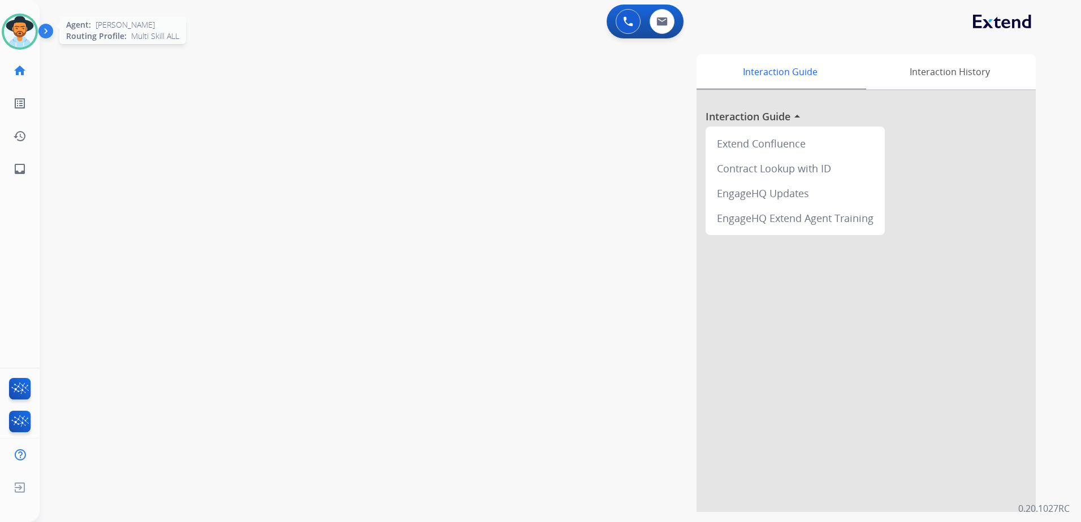
click at [24, 30] on img at bounding box center [20, 32] width 32 height 32
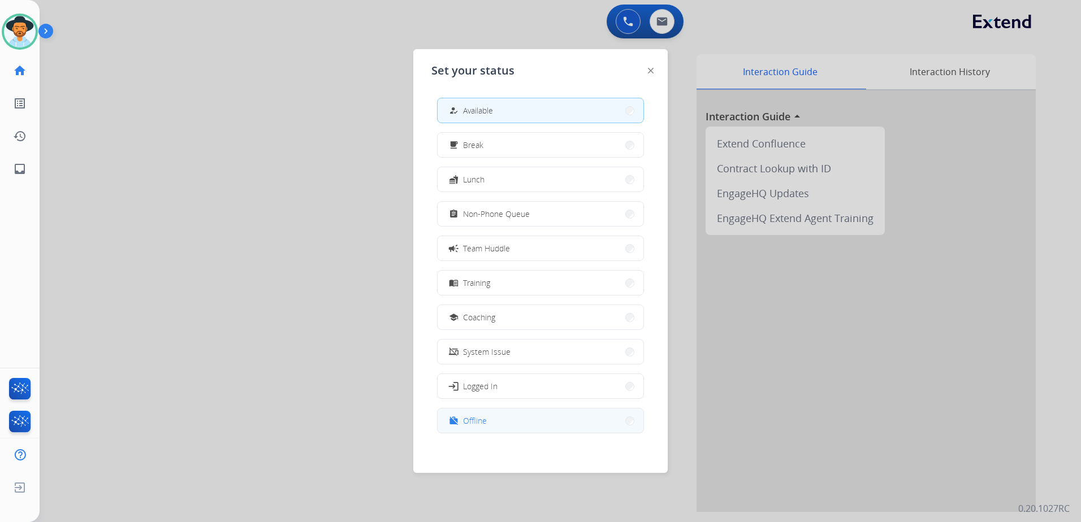
click at [541, 426] on button "work_off Offline" at bounding box center [541, 421] width 206 height 24
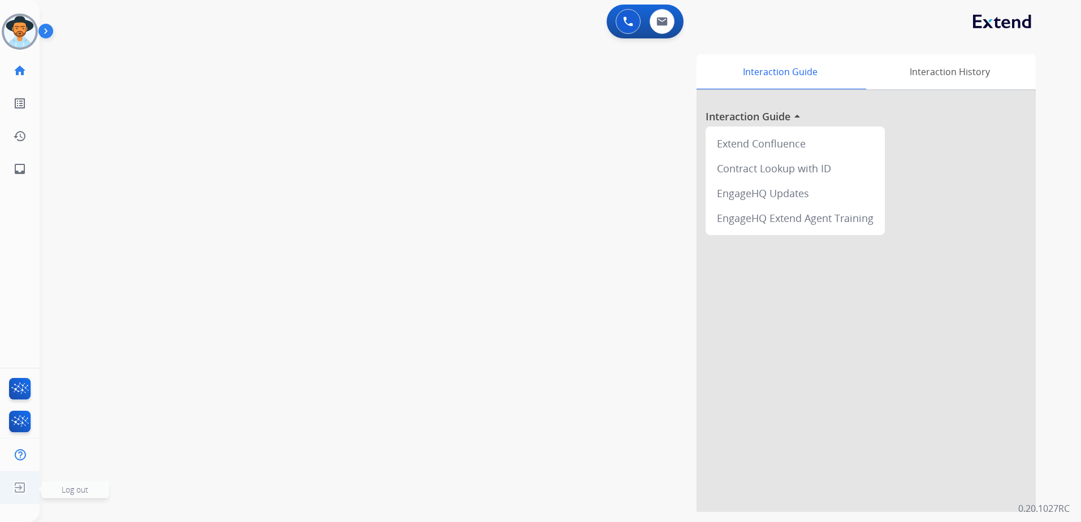
click at [24, 487] on img at bounding box center [20, 487] width 20 height 21
